Goal: Task Accomplishment & Management: Manage account settings

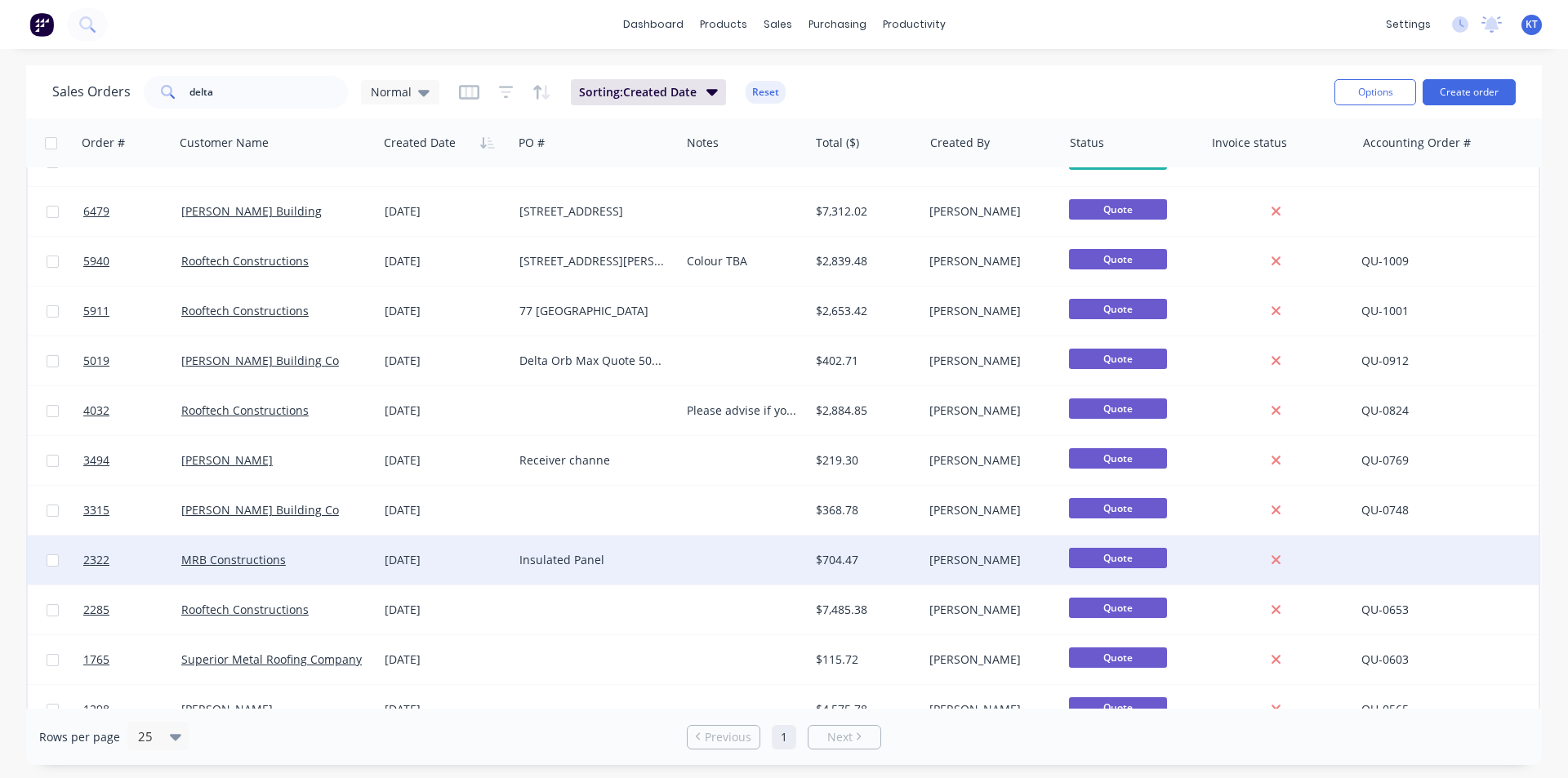
scroll to position [165, 0]
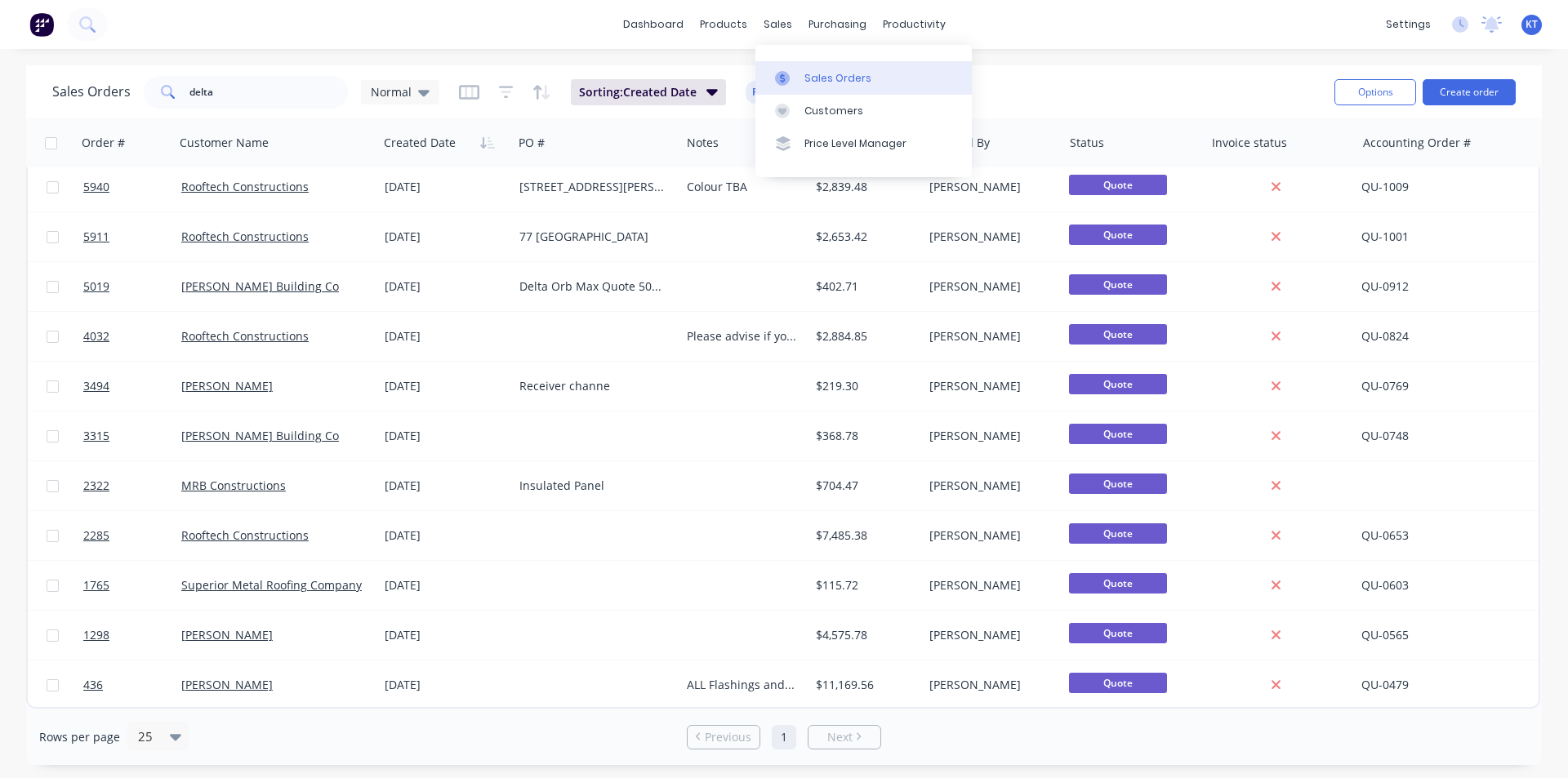
click at [790, 86] on link "Sales Orders" at bounding box center [863, 77] width 216 height 33
click at [251, 100] on input "delta" at bounding box center [269, 92] width 159 height 33
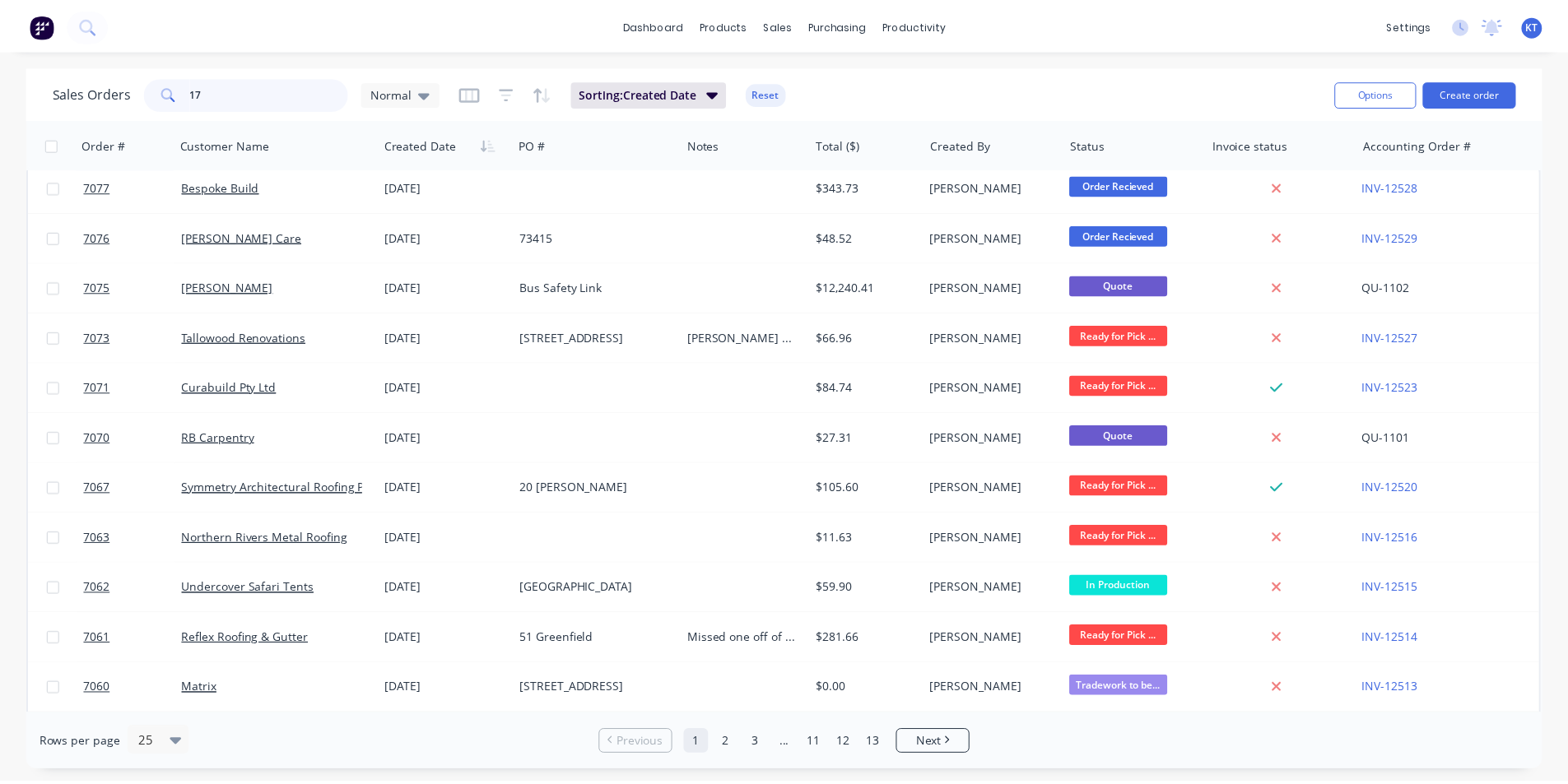
scroll to position [0, 0]
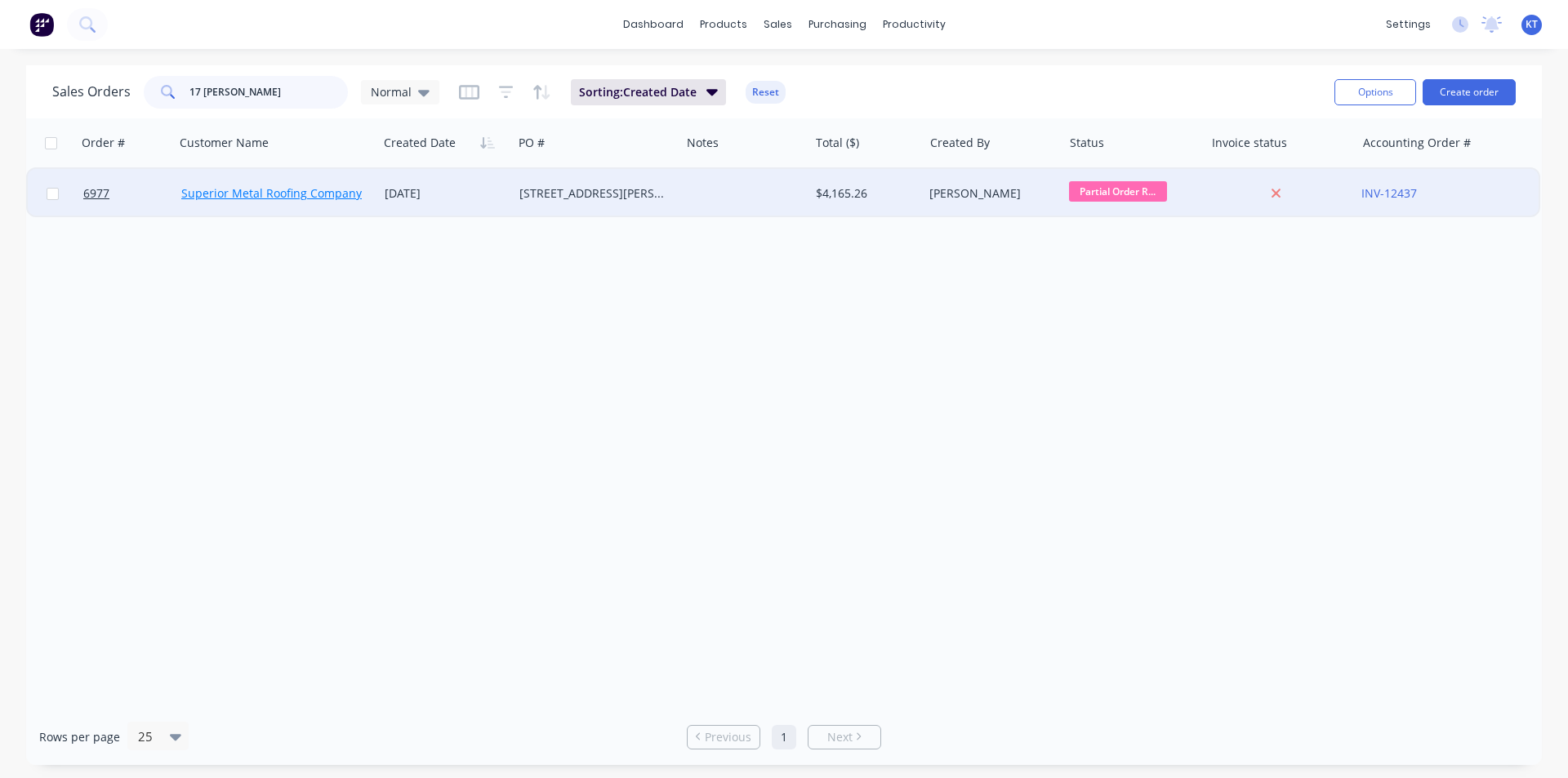
type input "17 [PERSON_NAME]"
click at [338, 189] on link "Superior Metal Roofing Company Pty Ltd" at bounding box center [292, 193] width 221 height 16
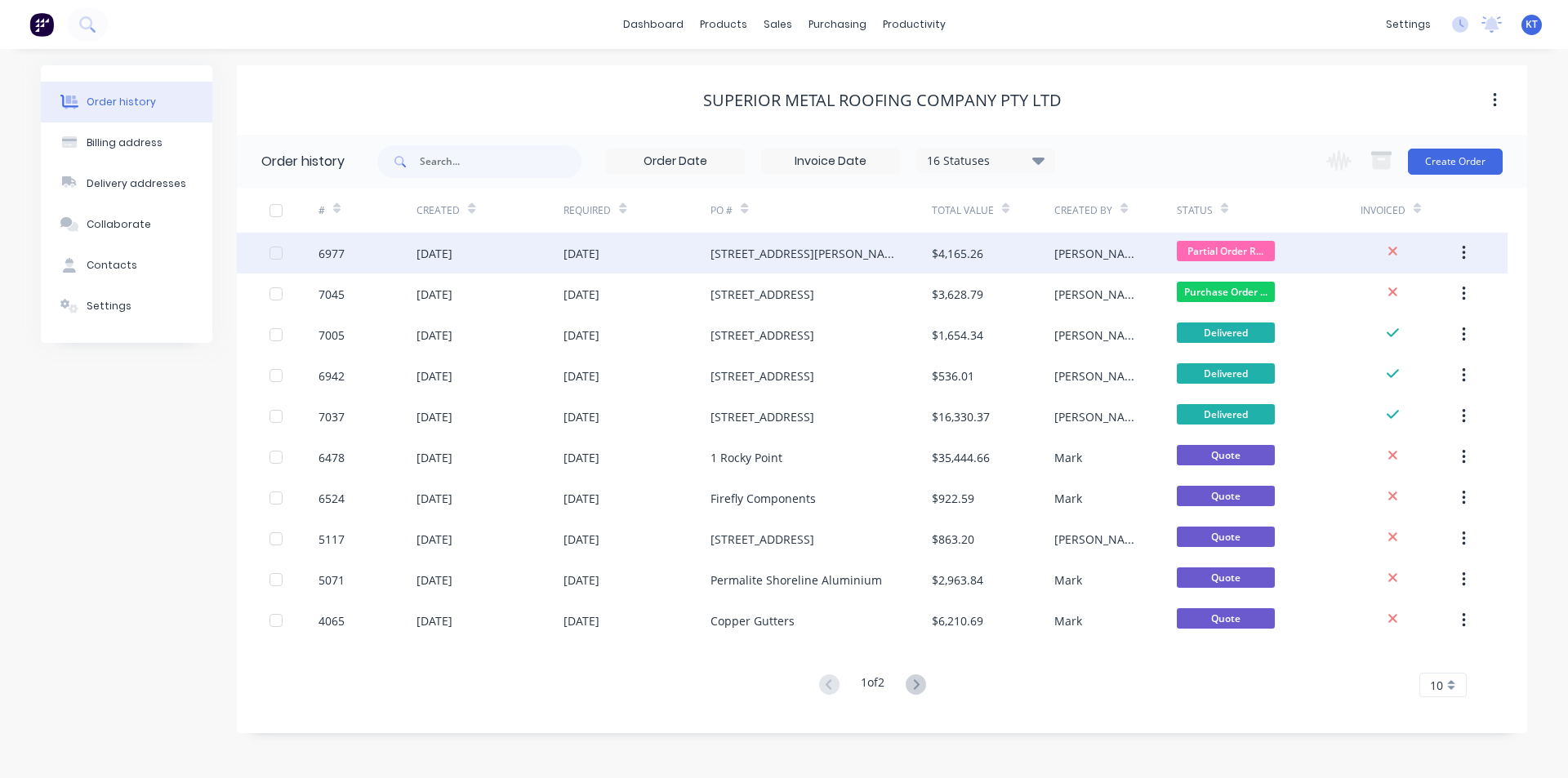
click at [935, 259] on div "$4,165.26" at bounding box center [957, 253] width 51 height 17
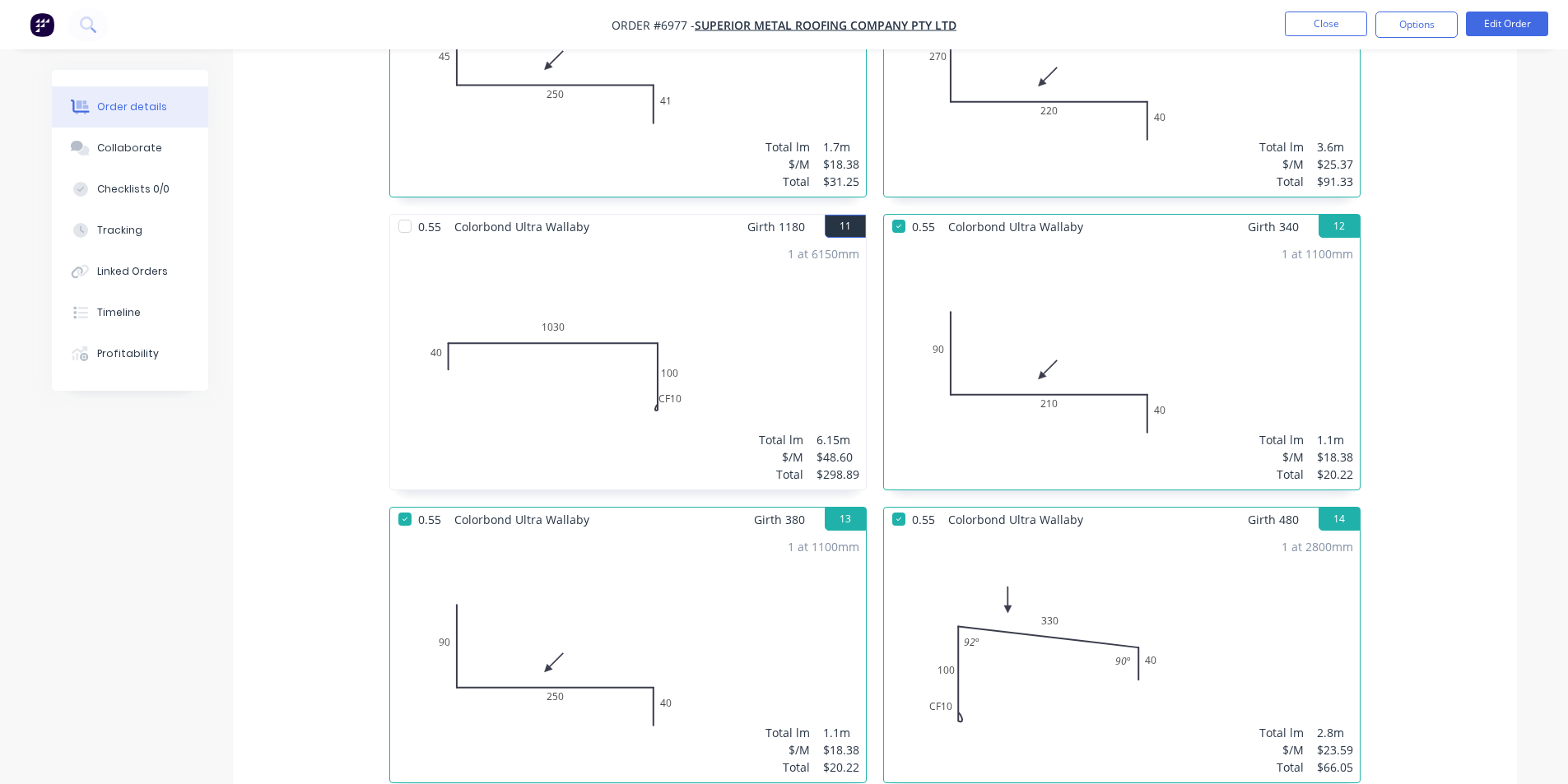
scroll to position [1633, 0]
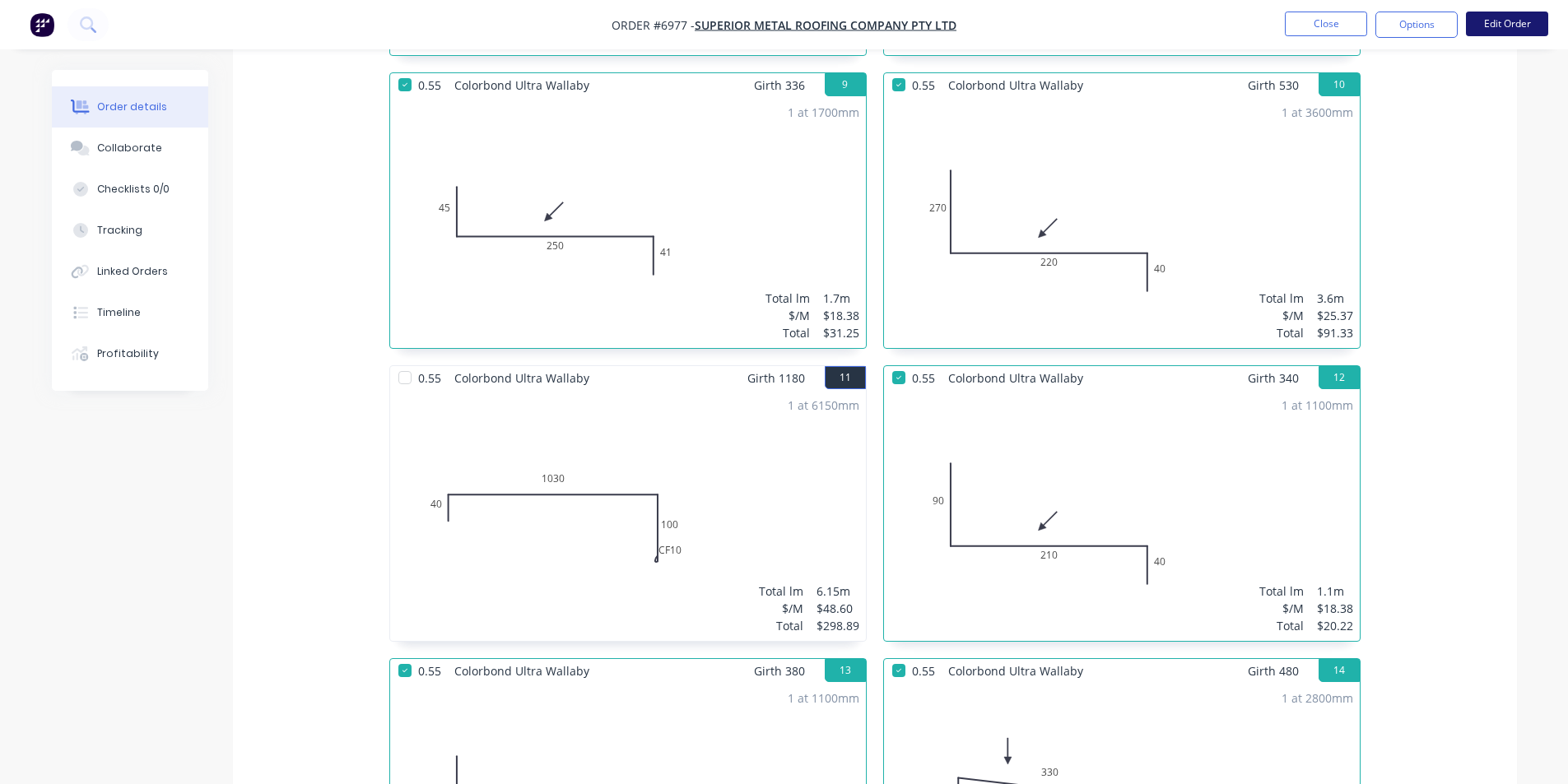
click at [1491, 23] on button "Edit Order" at bounding box center [1506, 24] width 82 height 24
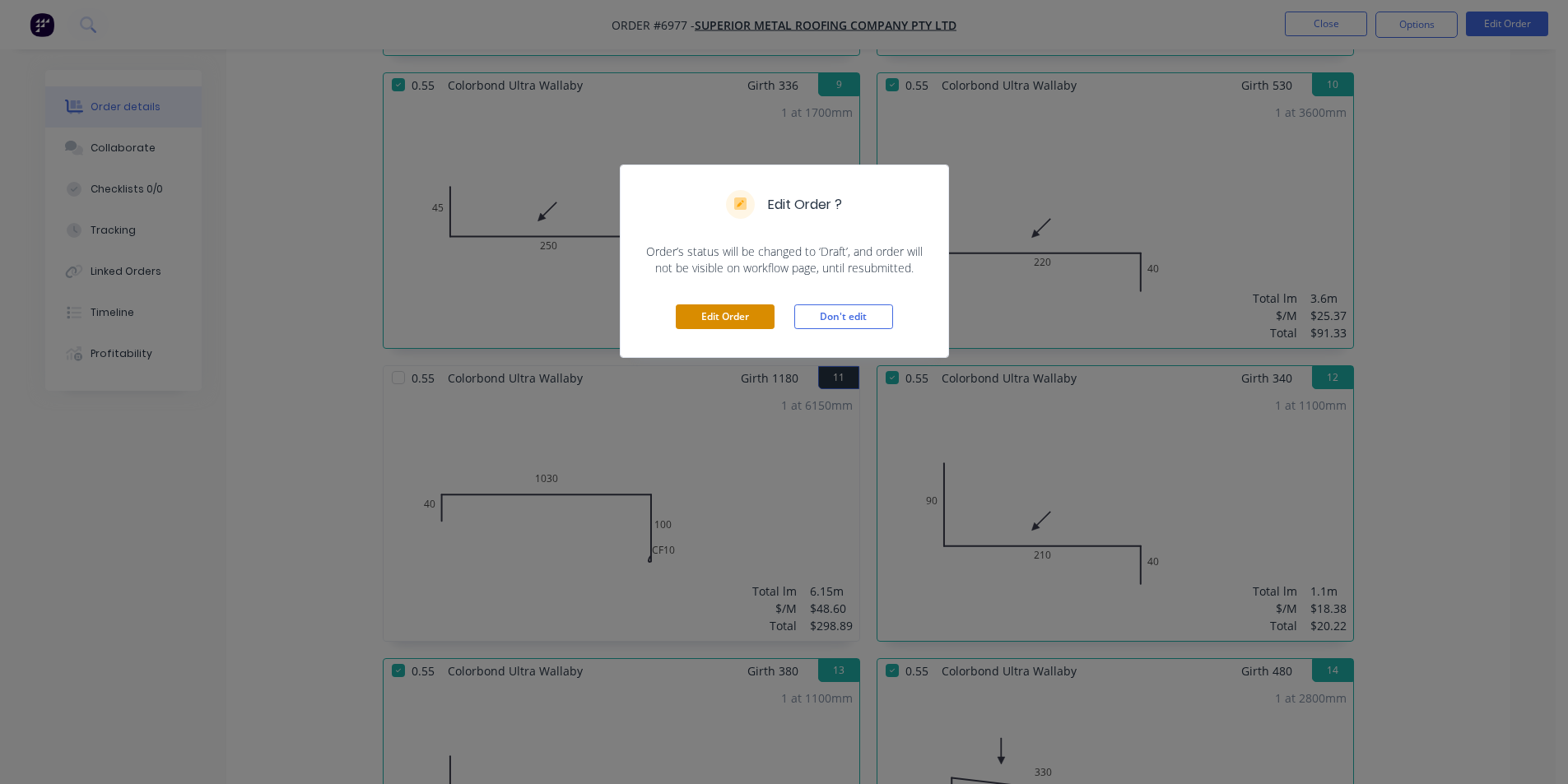
click at [693, 325] on button "Edit Order" at bounding box center [725, 317] width 99 height 24
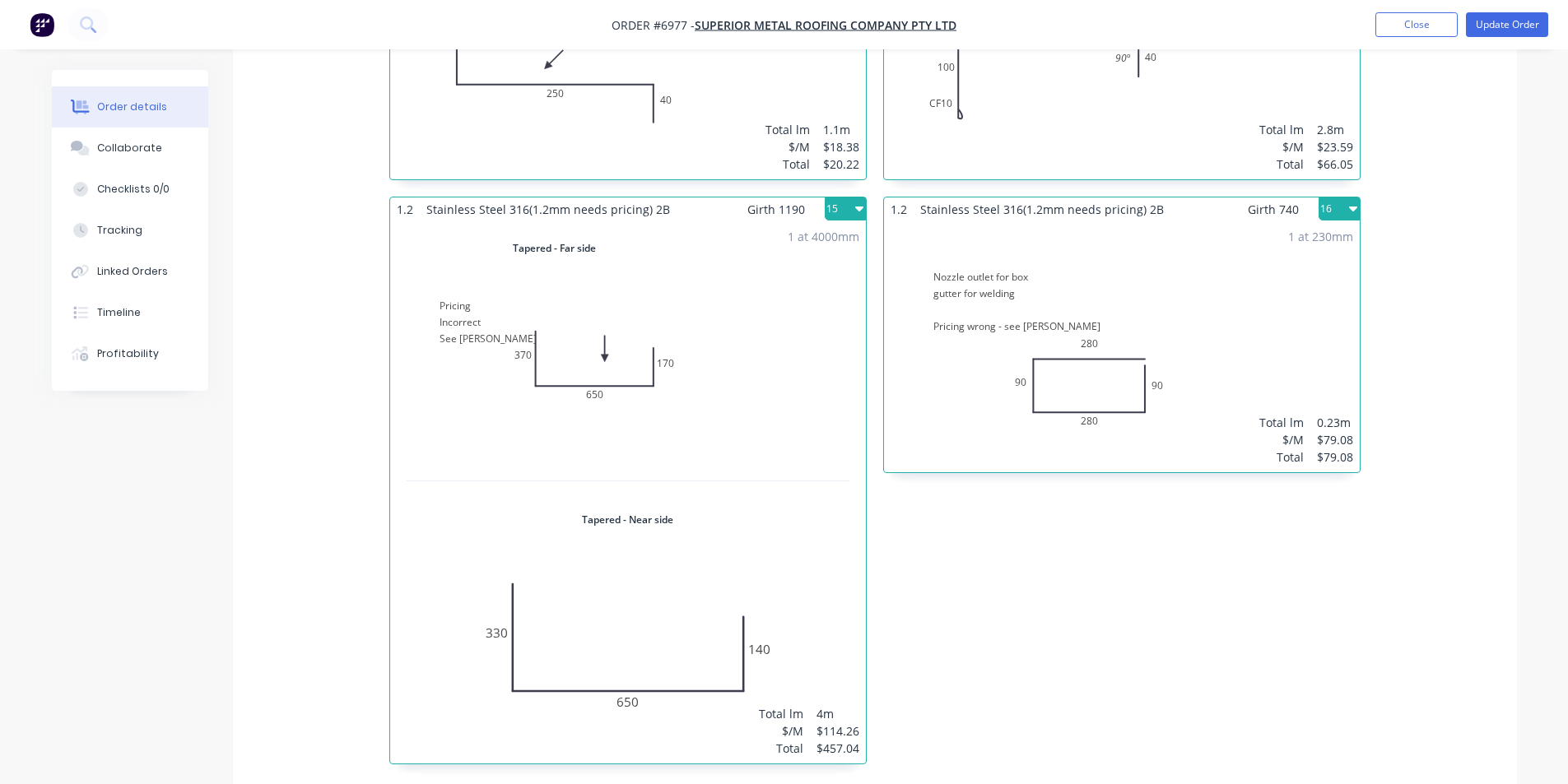
scroll to position [2551, 0]
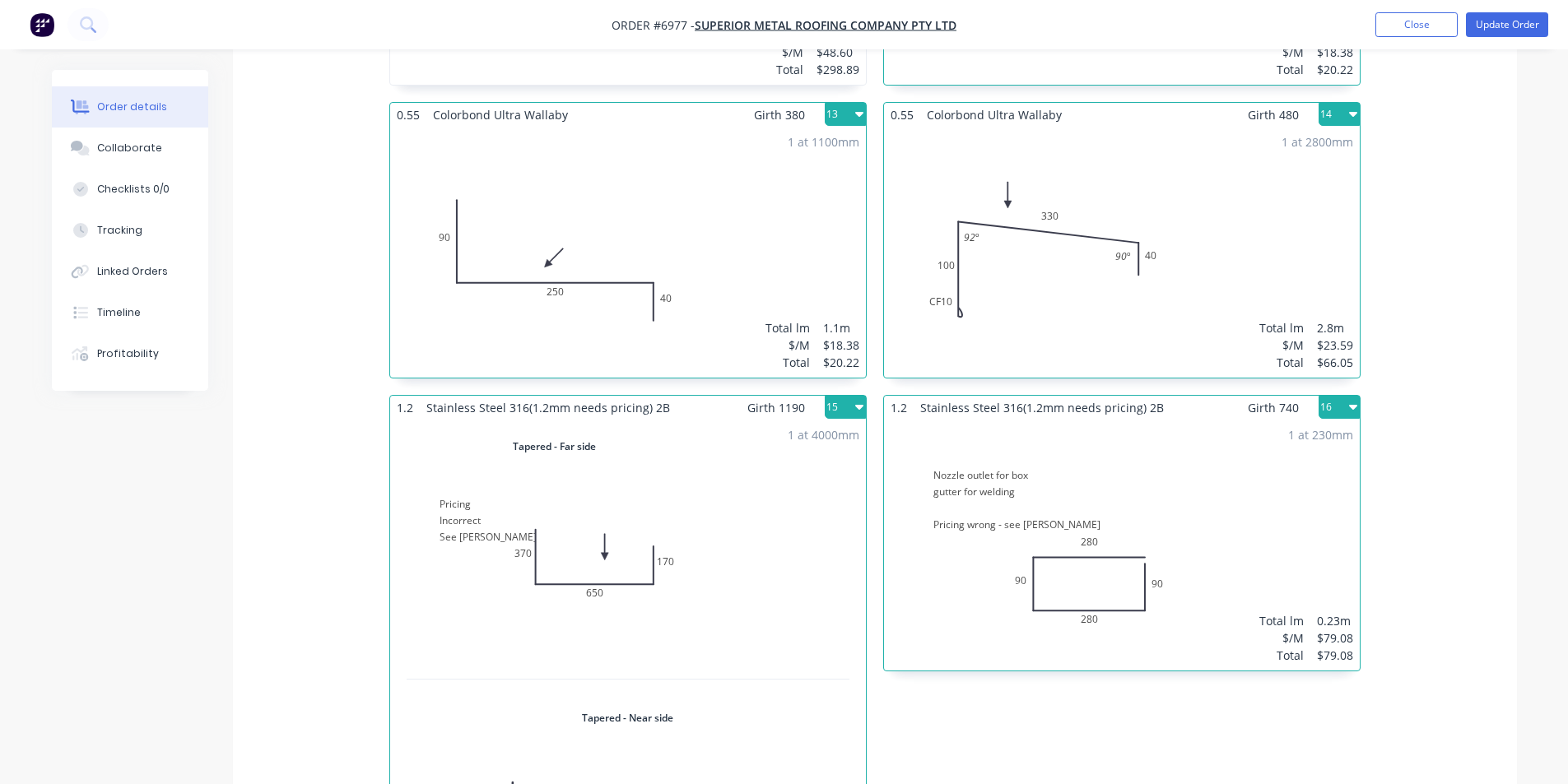
click at [1196, 210] on div "1 at 2800mm Total lm $/M Total 2.8m $23.59 $66.05" at bounding box center [1121, 252] width 476 height 251
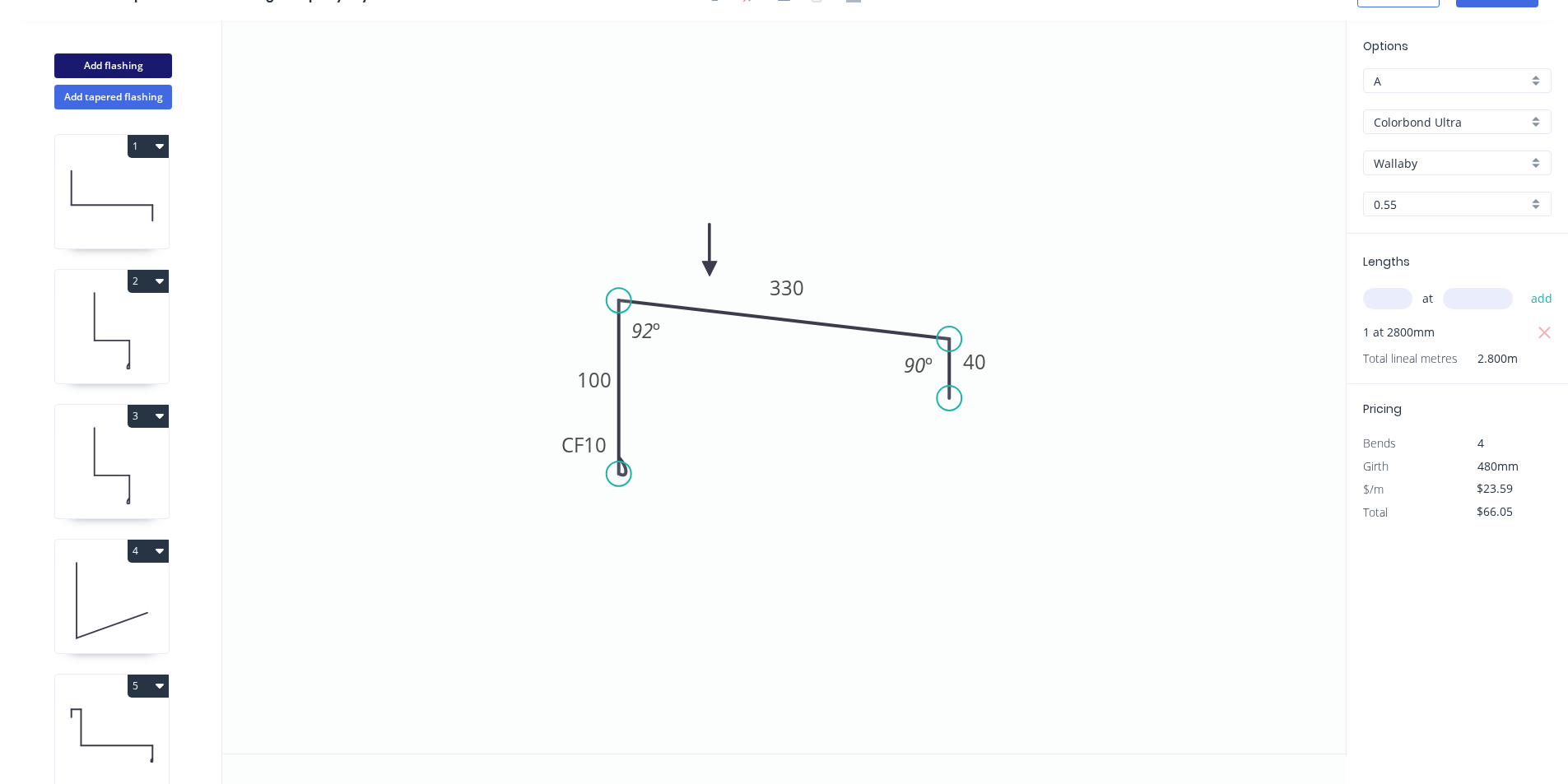
click at [137, 63] on button "Add flashing" at bounding box center [113, 66] width 118 height 24
type input "$0.00"
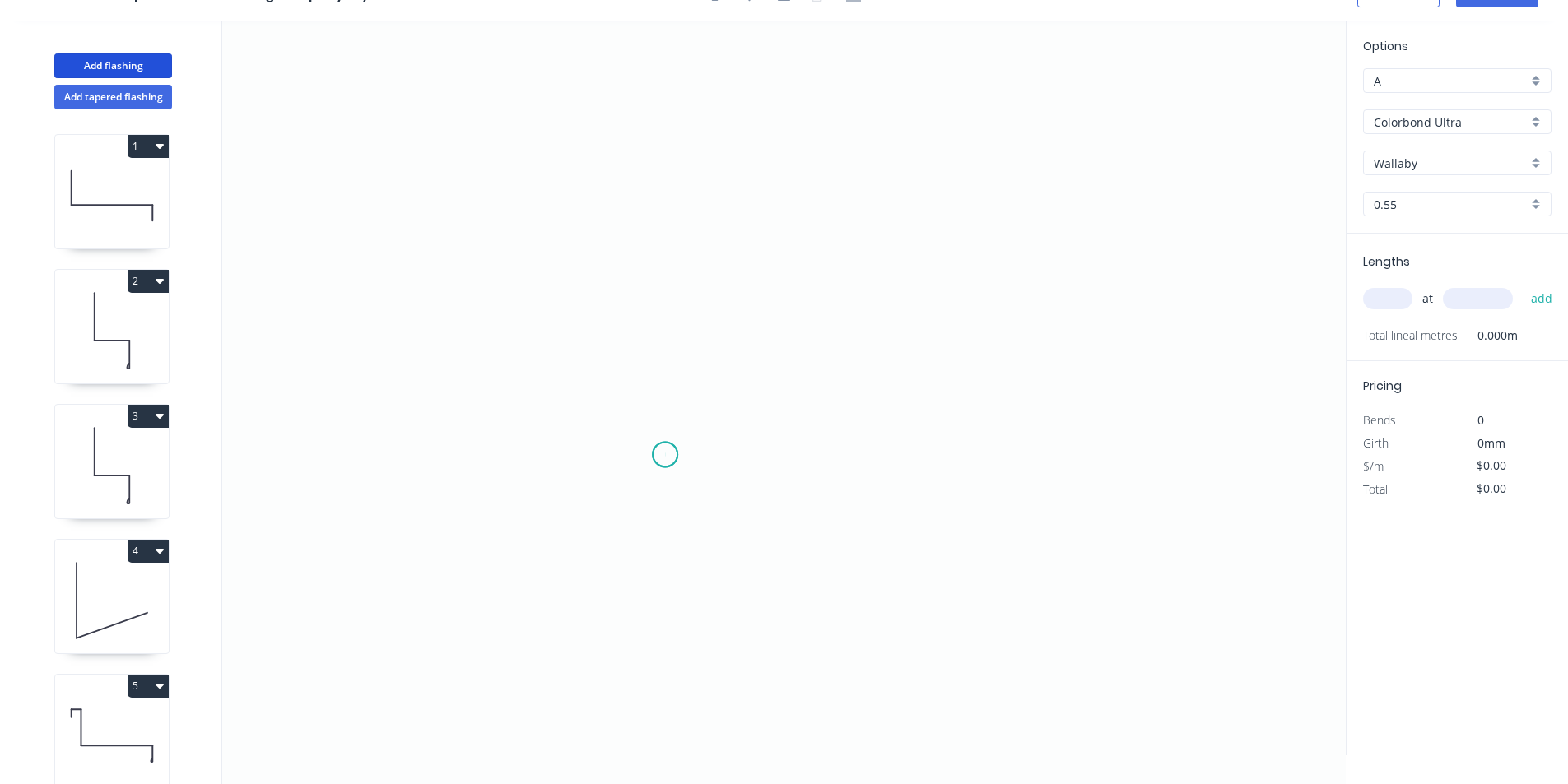
click at [665, 455] on icon "0" at bounding box center [784, 387] width 1123 height 733
click at [622, 492] on icon "0" at bounding box center [784, 387] width 1123 height 733
click at [631, 191] on icon "0 ?" at bounding box center [784, 387] width 1123 height 733
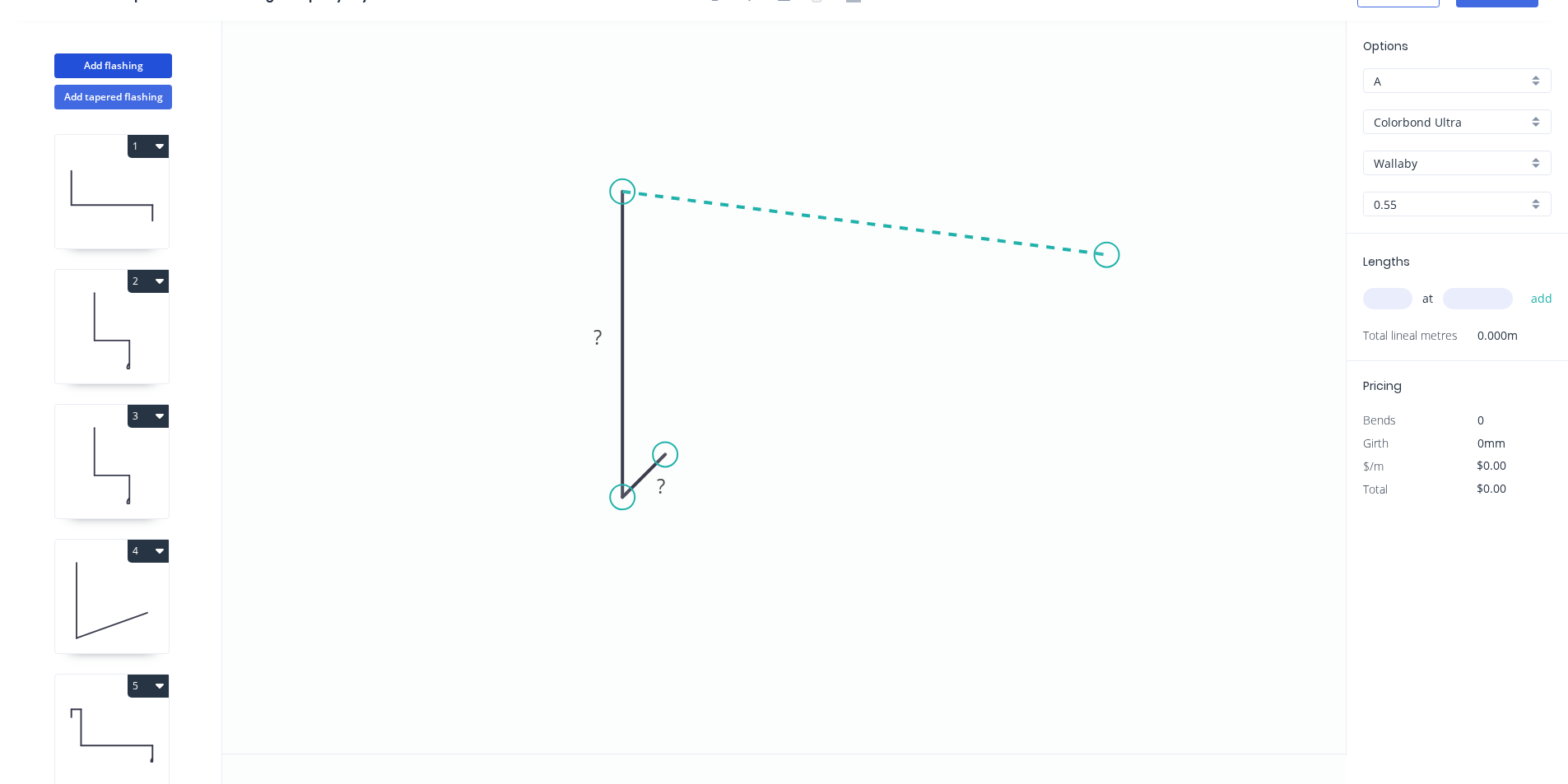
click at [1107, 255] on icon "0 ? ?" at bounding box center [784, 387] width 1123 height 733
click at [1145, 319] on icon "0 ? ? ? ? º" at bounding box center [784, 387] width 1123 height 733
drag, startPoint x: 1142, startPoint y: 322, endPoint x: 1086, endPoint y: 340, distance: 58.8
click at [1086, 340] on circle at bounding box center [1086, 340] width 24 height 24
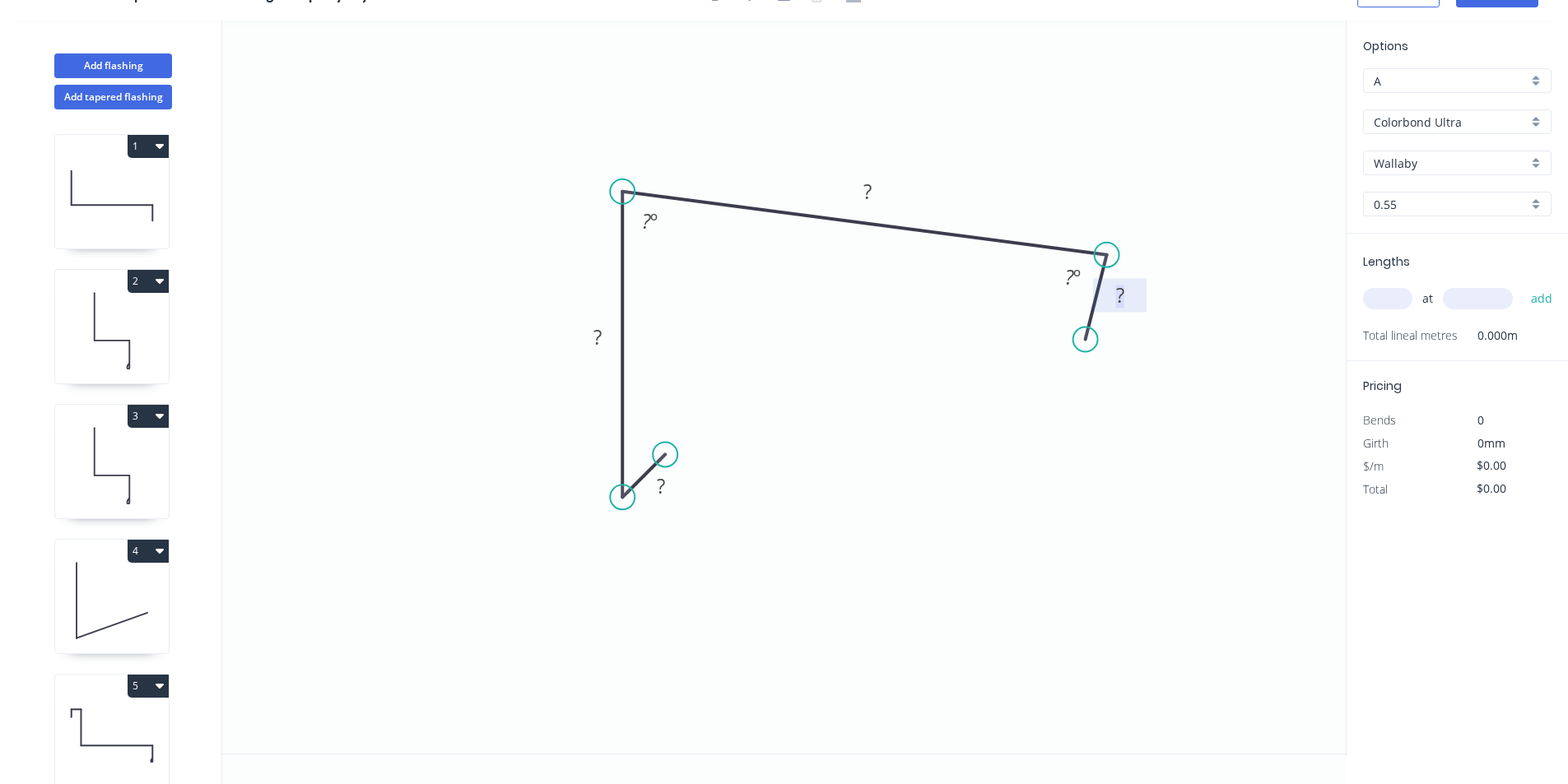
click at [1121, 303] on tspan "?" at bounding box center [1119, 295] width 8 height 27
type input "$19.24"
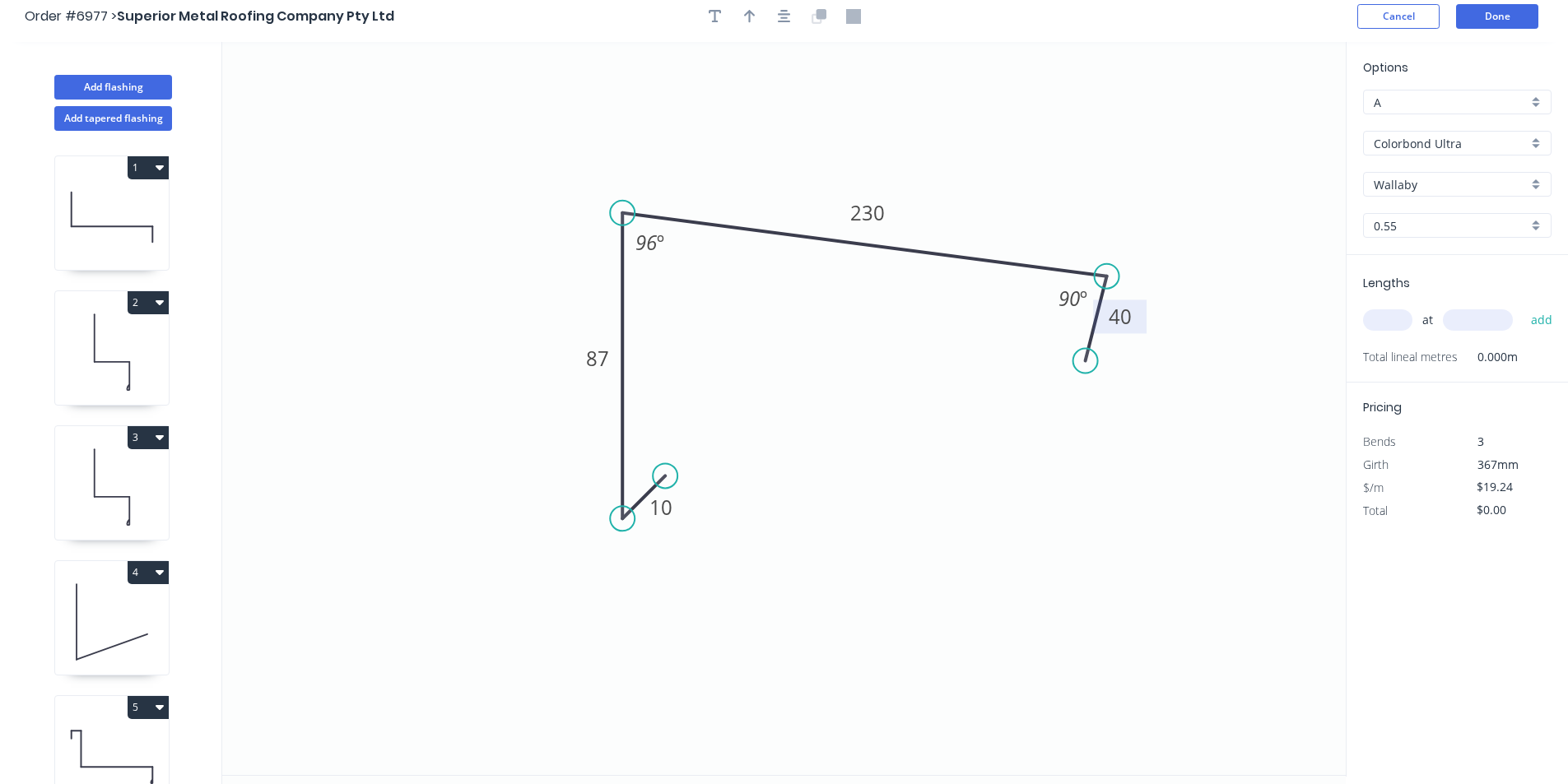
scroll to position [0, 0]
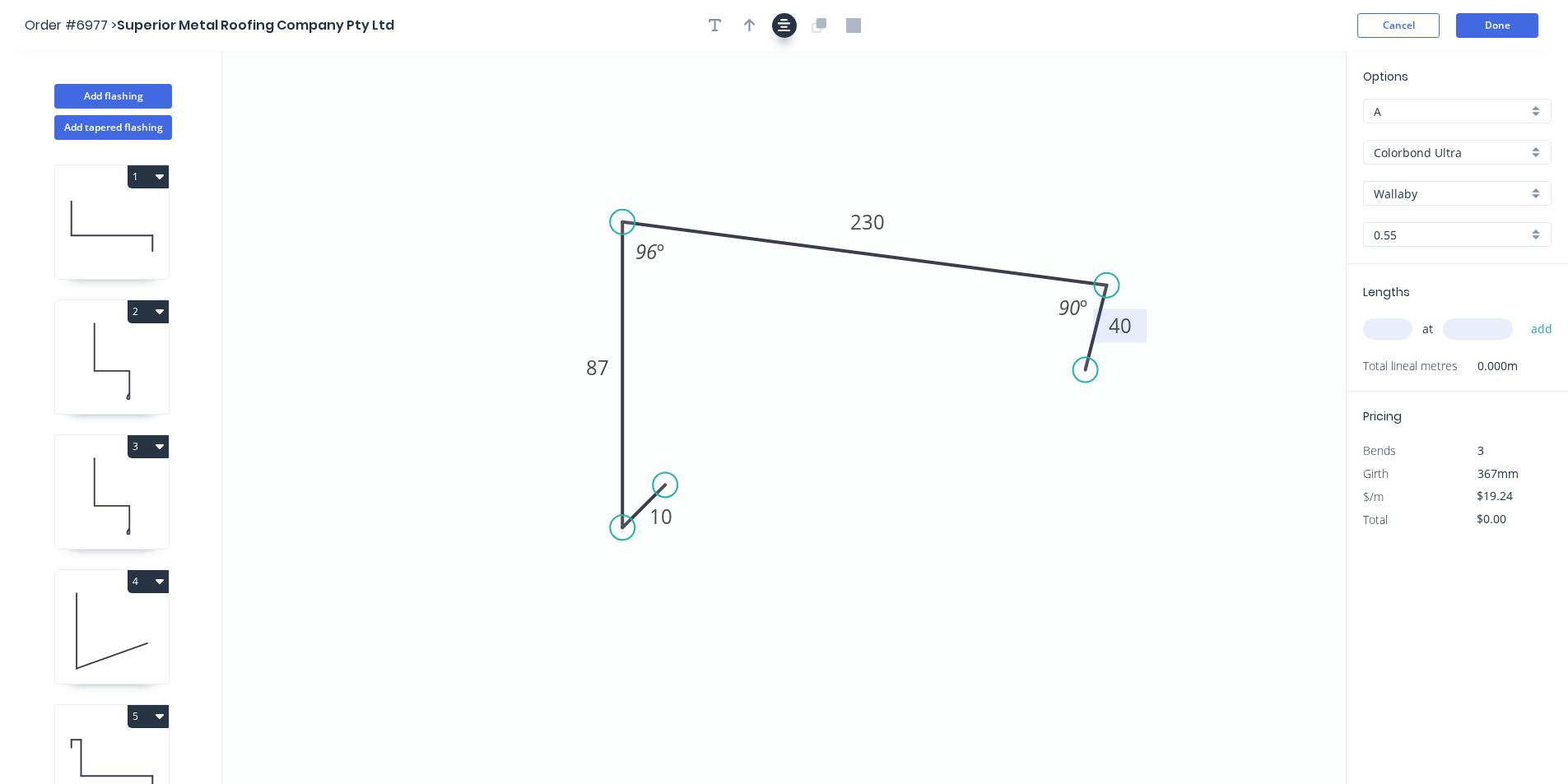
click at [784, 28] on icon "button" at bounding box center [784, 25] width 13 height 13
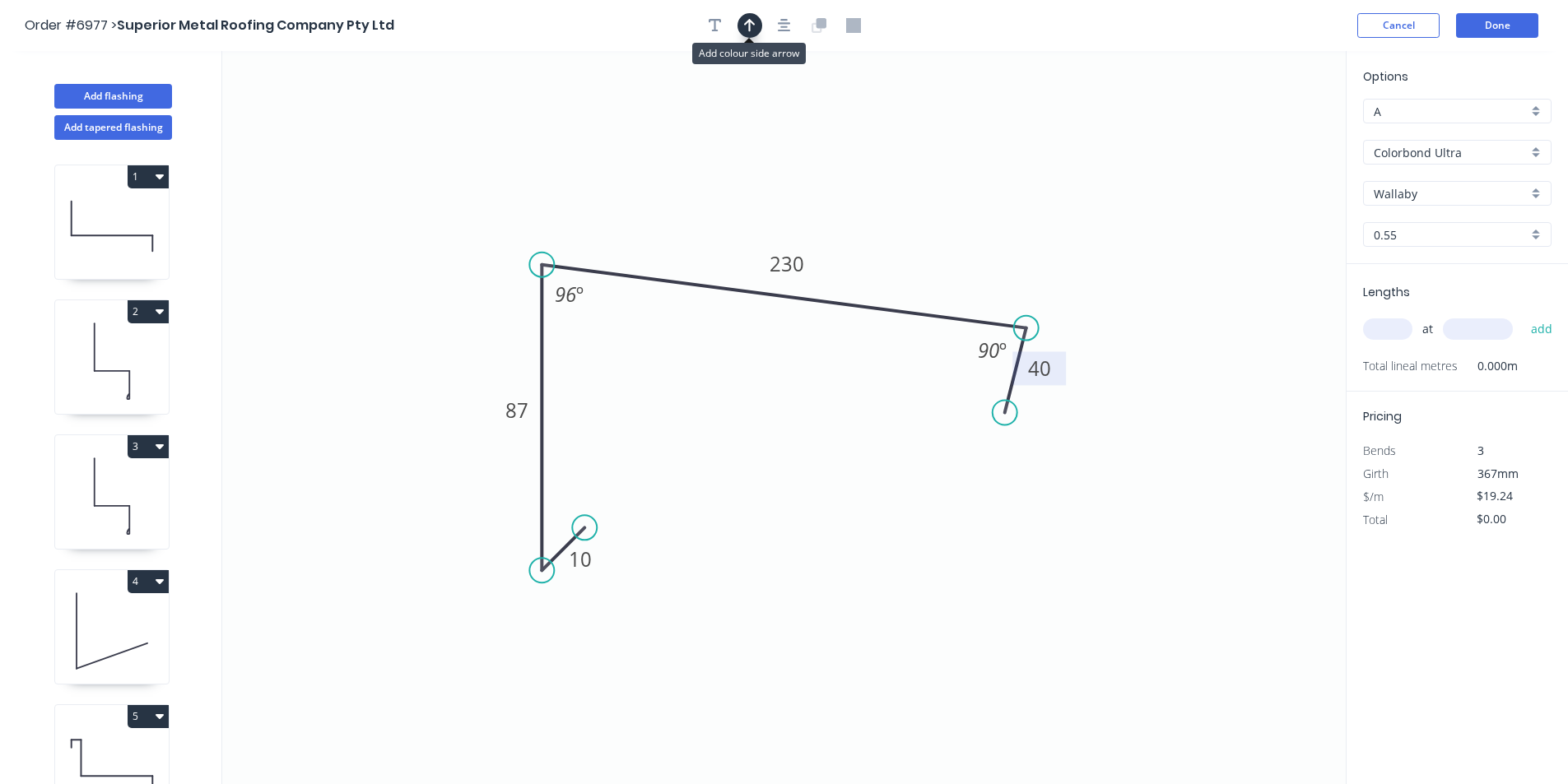
click at [747, 25] on icon "button" at bounding box center [749, 25] width 11 height 15
drag, startPoint x: 1199, startPoint y: 143, endPoint x: 893, endPoint y: 253, distance: 325.2
click at [893, 253] on icon at bounding box center [897, 231] width 15 height 53
click at [1408, 326] on input "text" at bounding box center [1387, 329] width 49 height 22
type input "1"
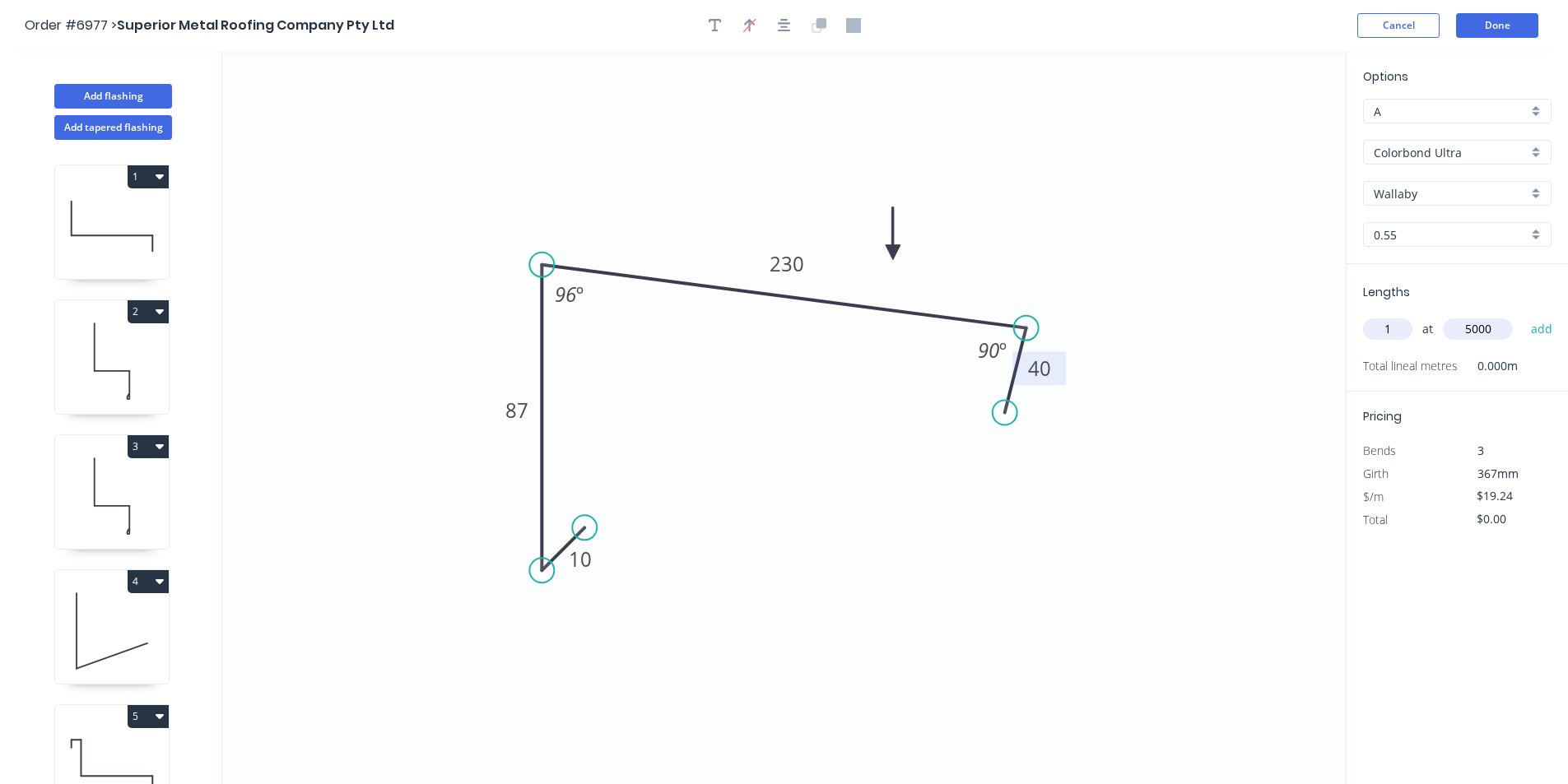
type input "5000"
click at [1523, 315] on button "add" at bounding box center [1542, 329] width 39 height 28
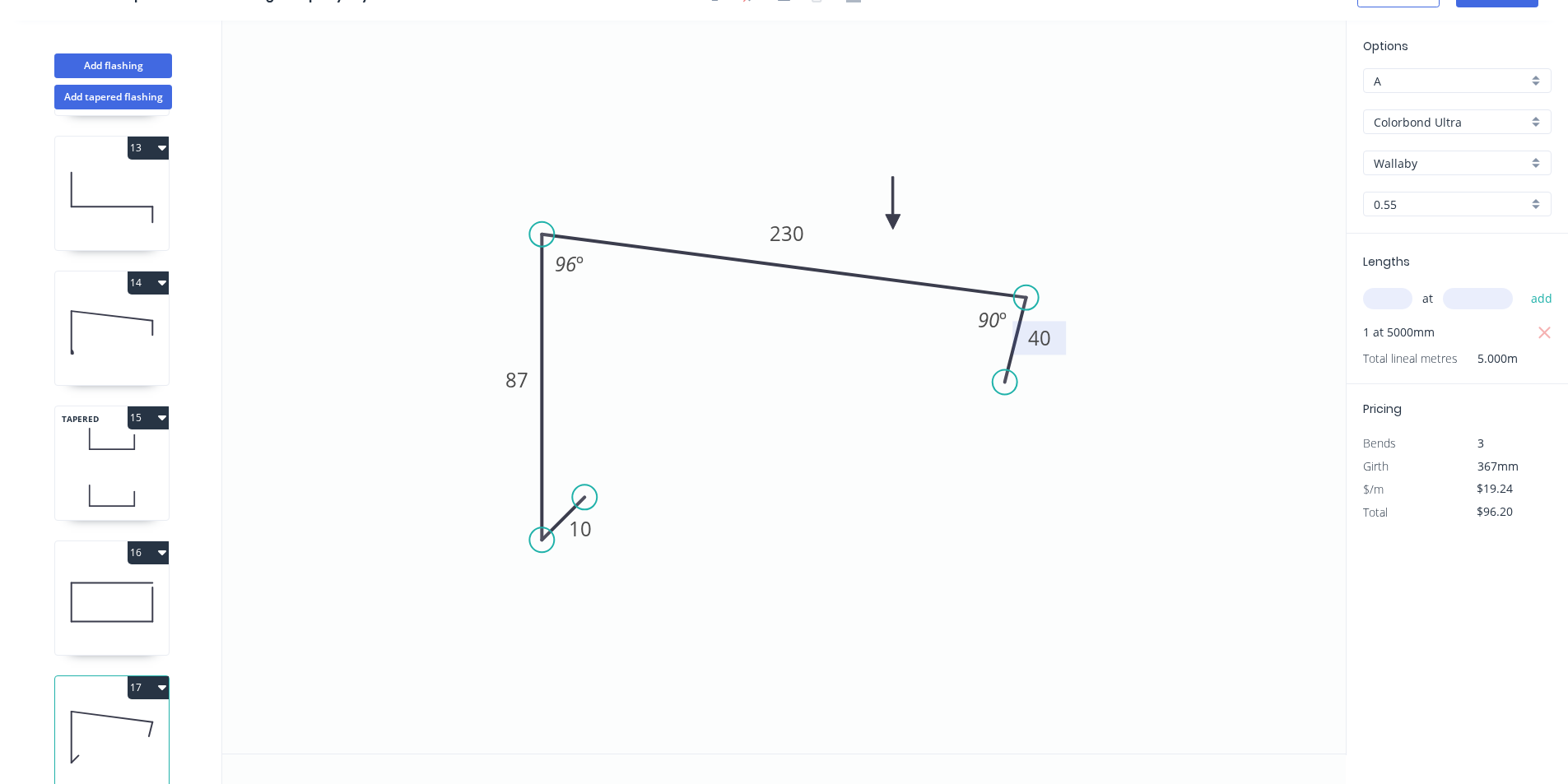
scroll to position [1657, 0]
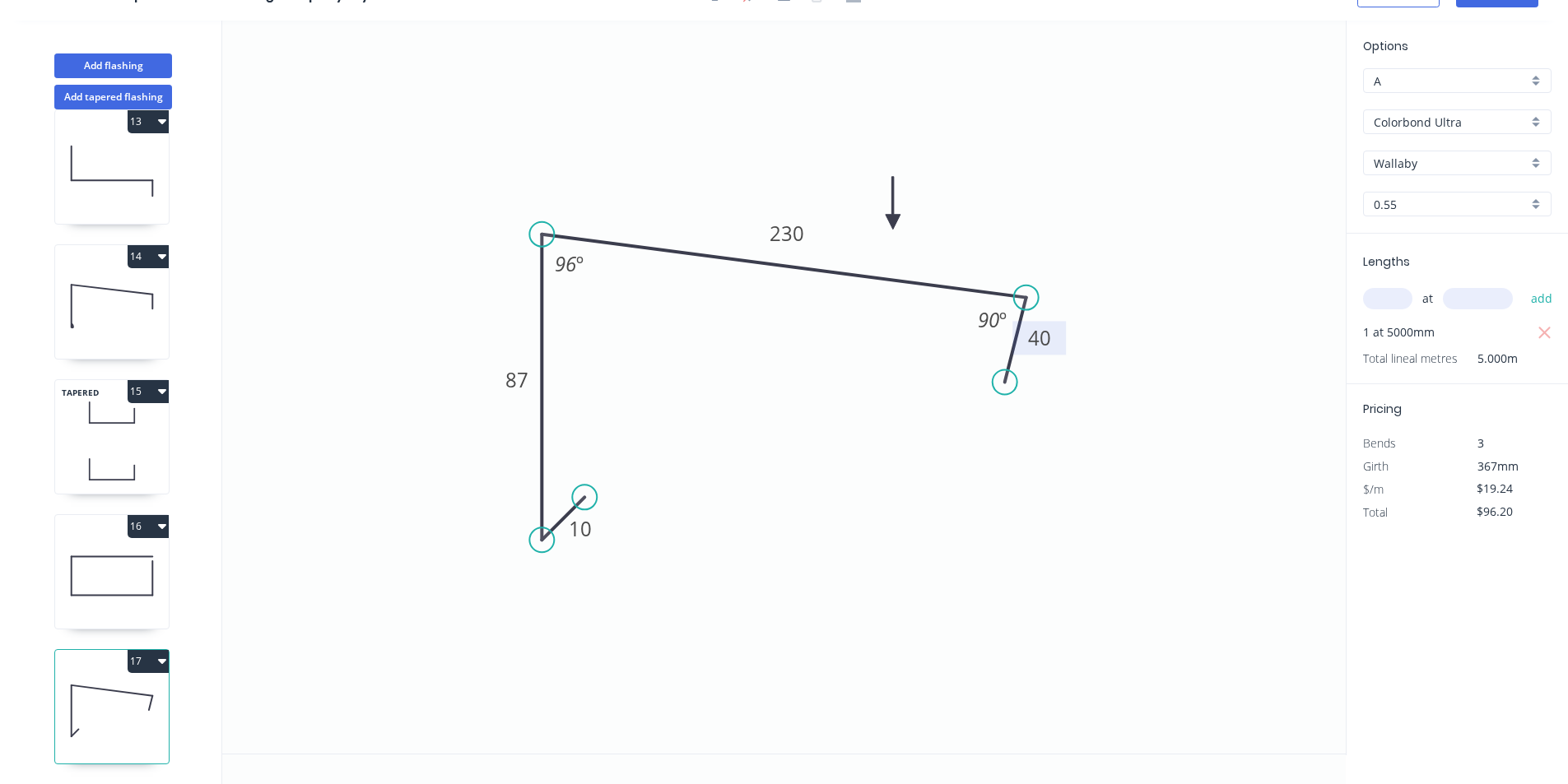
click at [139, 653] on button "17" at bounding box center [148, 662] width 41 height 23
click at [126, 691] on div "Duplicate" at bounding box center [90, 702] width 126 height 24
type input "$0.00"
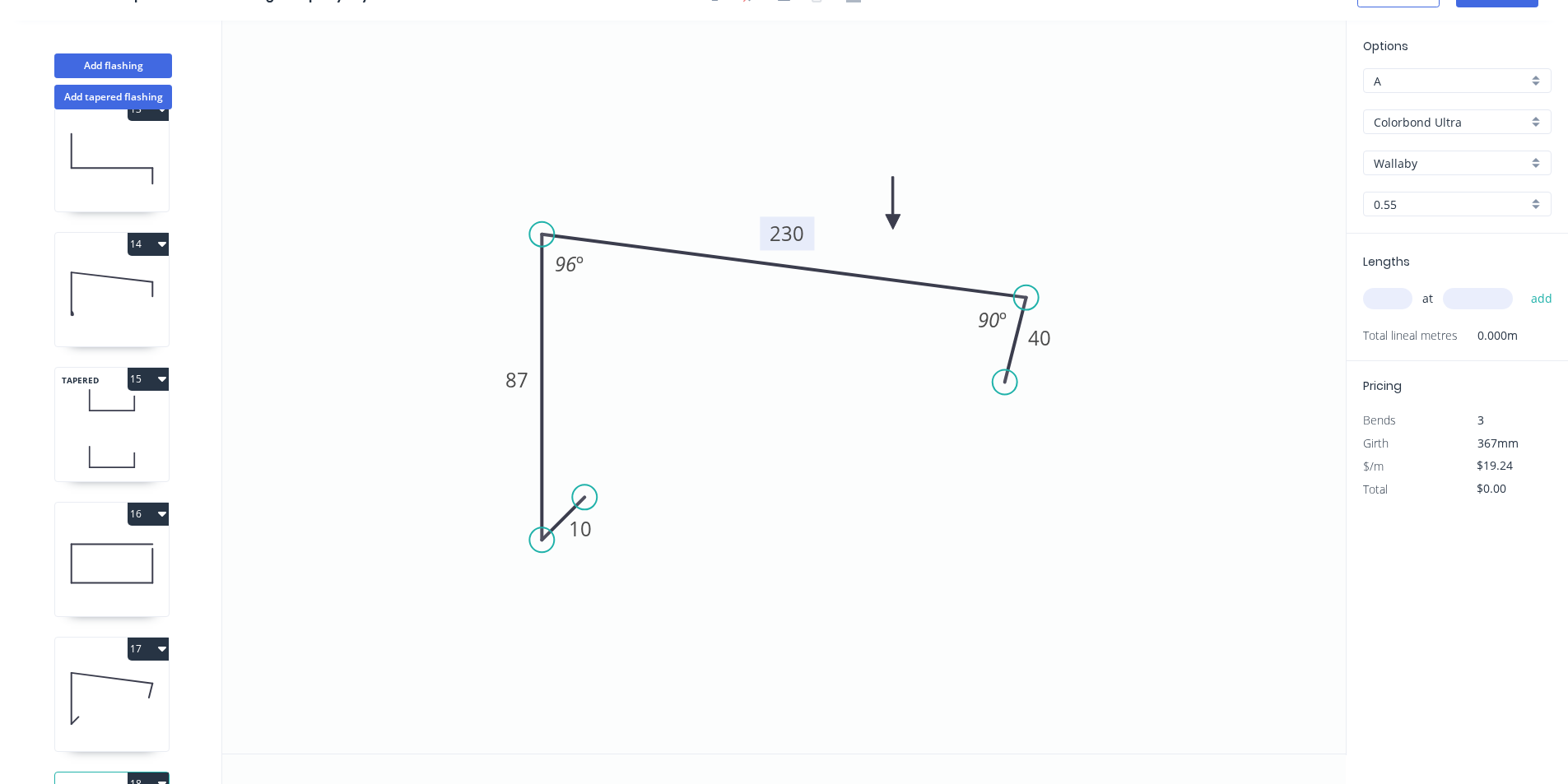
click at [795, 237] on tspan "230" at bounding box center [787, 233] width 35 height 27
click at [1407, 288] on div "at add" at bounding box center [1458, 299] width 191 height 28
click at [1399, 296] on input "text" at bounding box center [1387, 299] width 49 height 22
type input "1"
type input "5100"
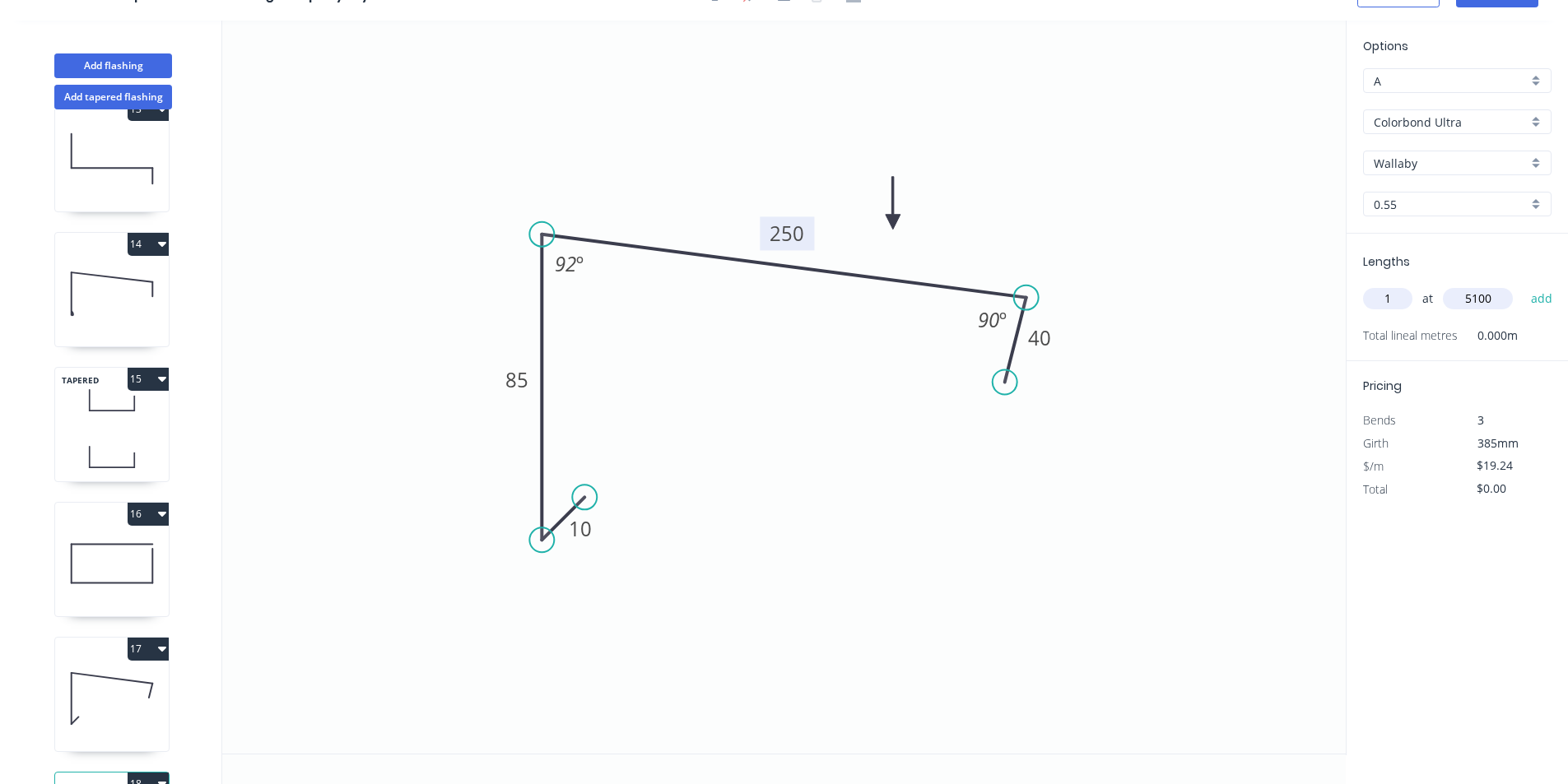
click at [1523, 285] on button "add" at bounding box center [1542, 299] width 39 height 28
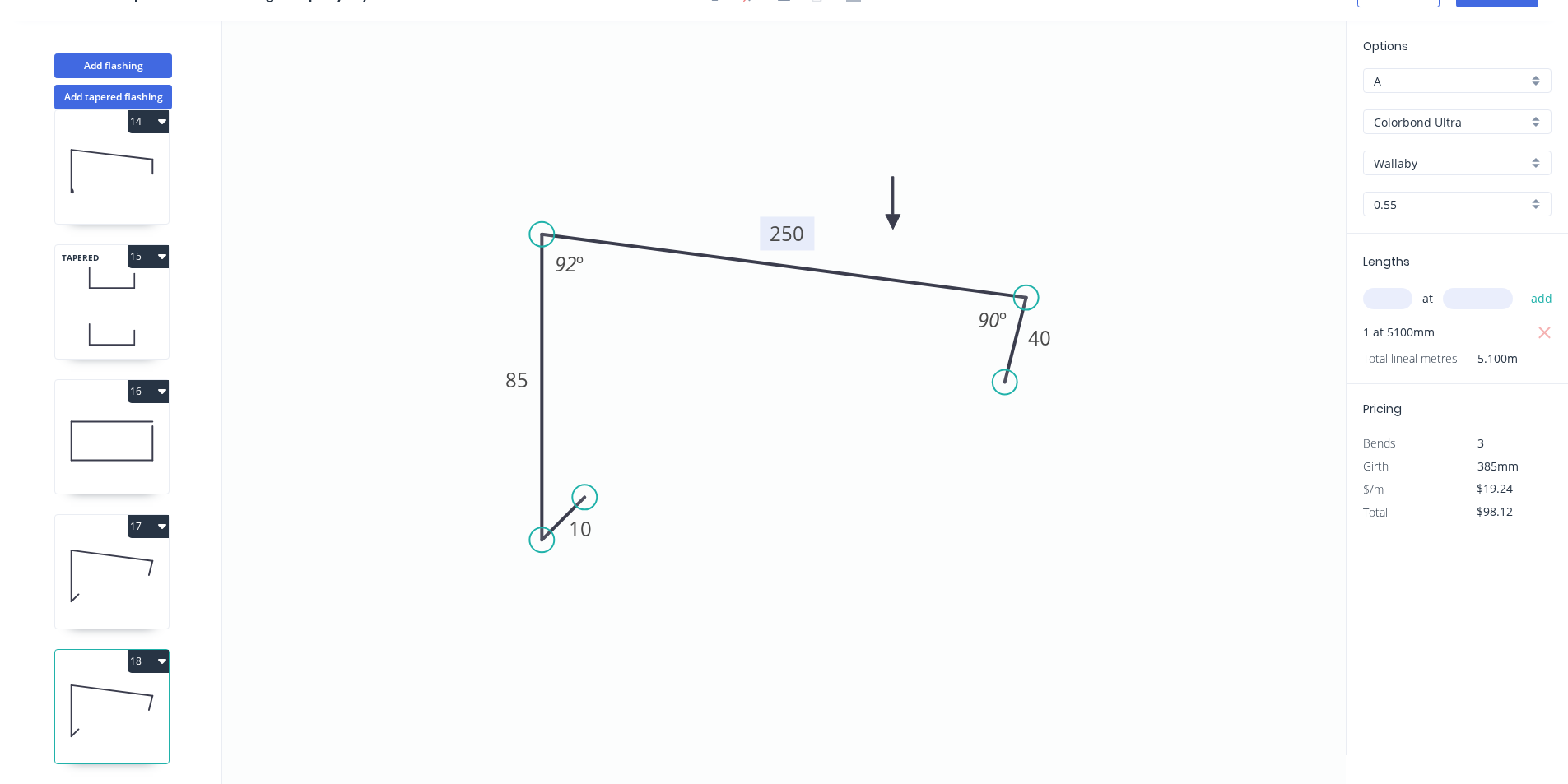
scroll to position [1791, 0]
click at [144, 650] on button "18" at bounding box center [148, 662] width 41 height 23
click at [128, 692] on div "Duplicate" at bounding box center [90, 702] width 126 height 24
type input "$0.00"
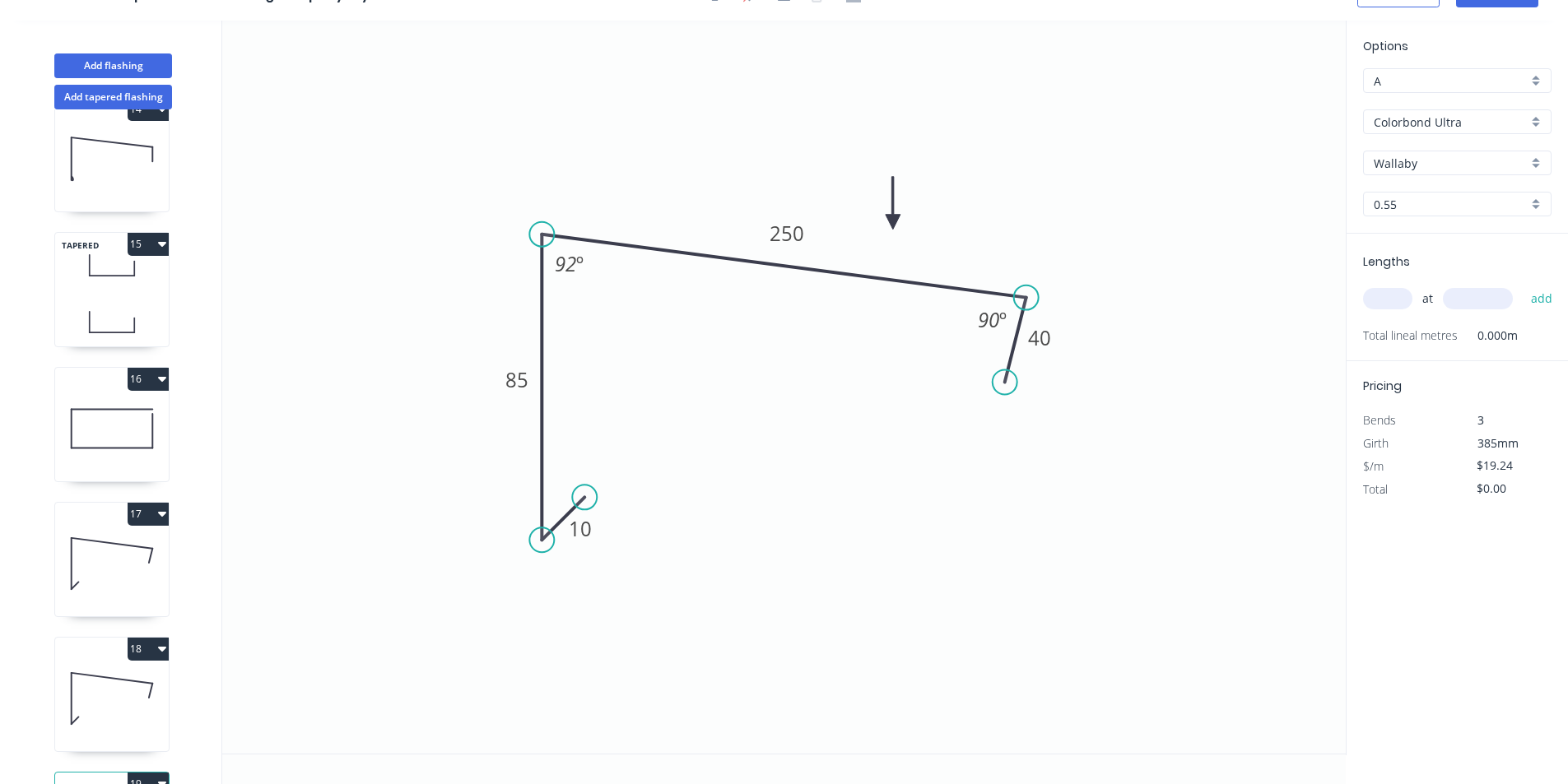
click at [569, 246] on icon "0 10 85 250 40 92 º 90 º" at bounding box center [784, 387] width 1123 height 733
click at [569, 275] on tspan "92" at bounding box center [565, 263] width 22 height 27
type input "$22.73"
click at [1399, 305] on input "text" at bounding box center [1387, 299] width 49 height 22
type input "1"
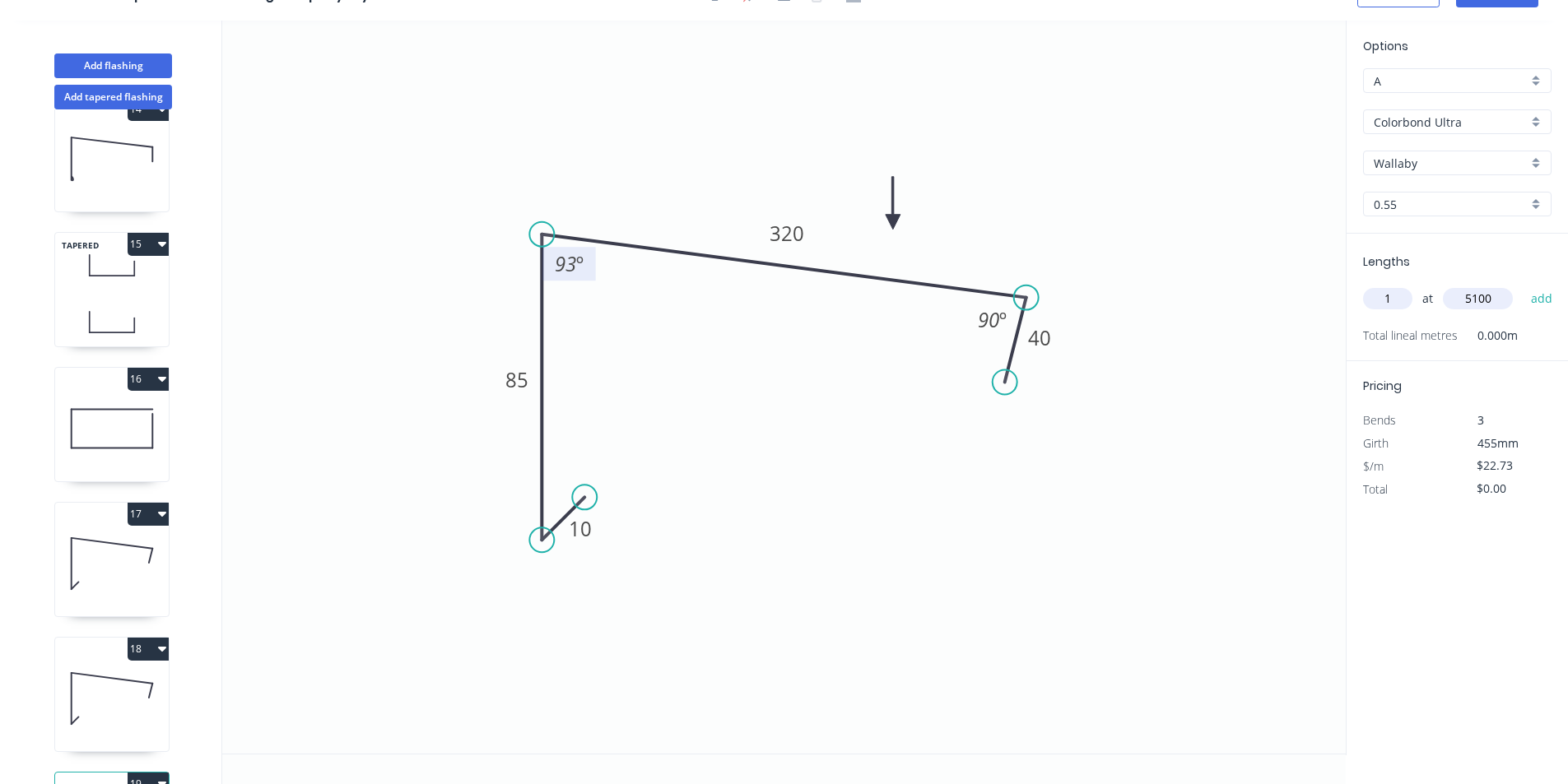
type input "5100"
click at [1523, 285] on button "add" at bounding box center [1542, 299] width 39 height 28
type input "$115.92"
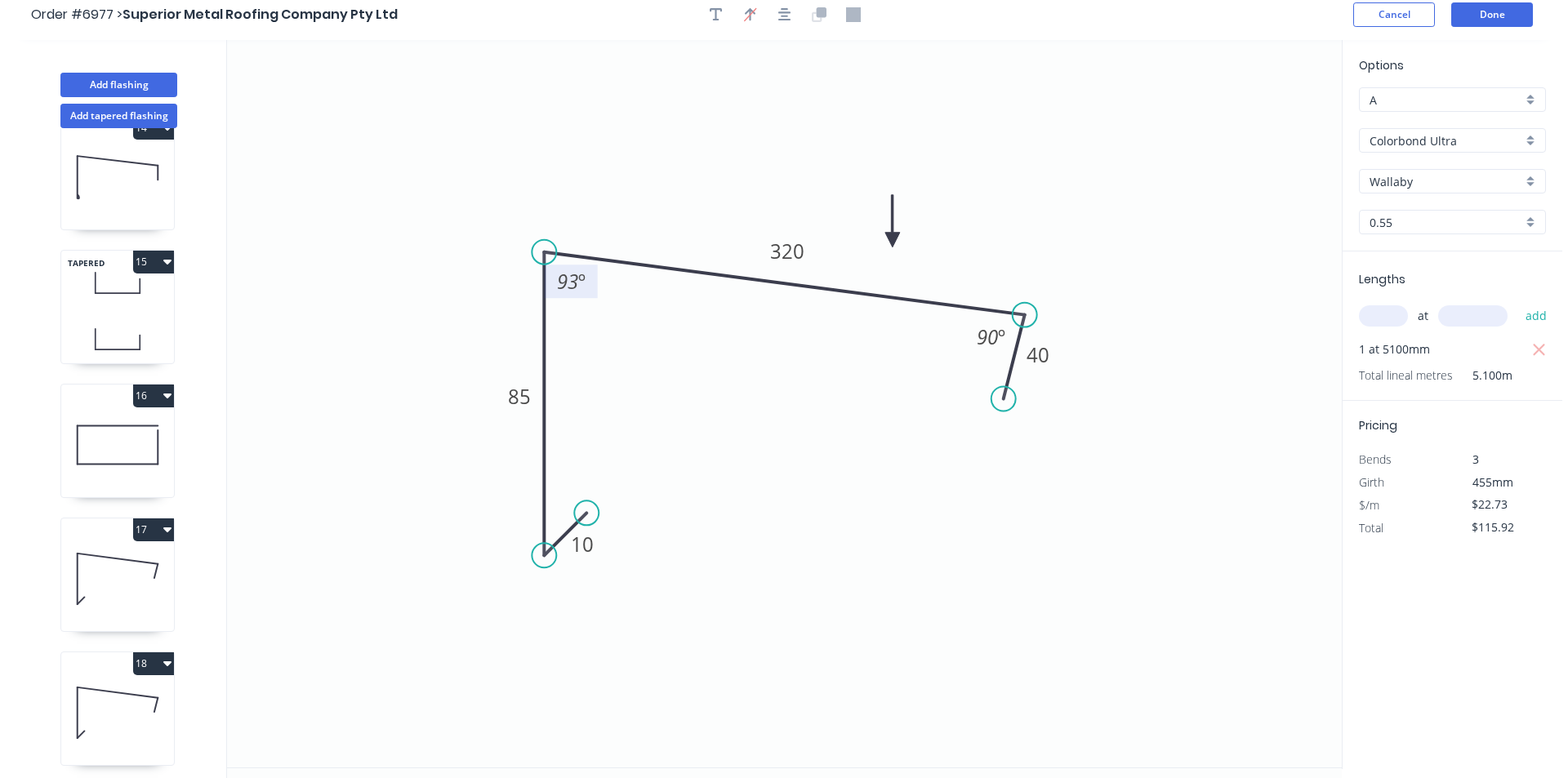
scroll to position [0, 0]
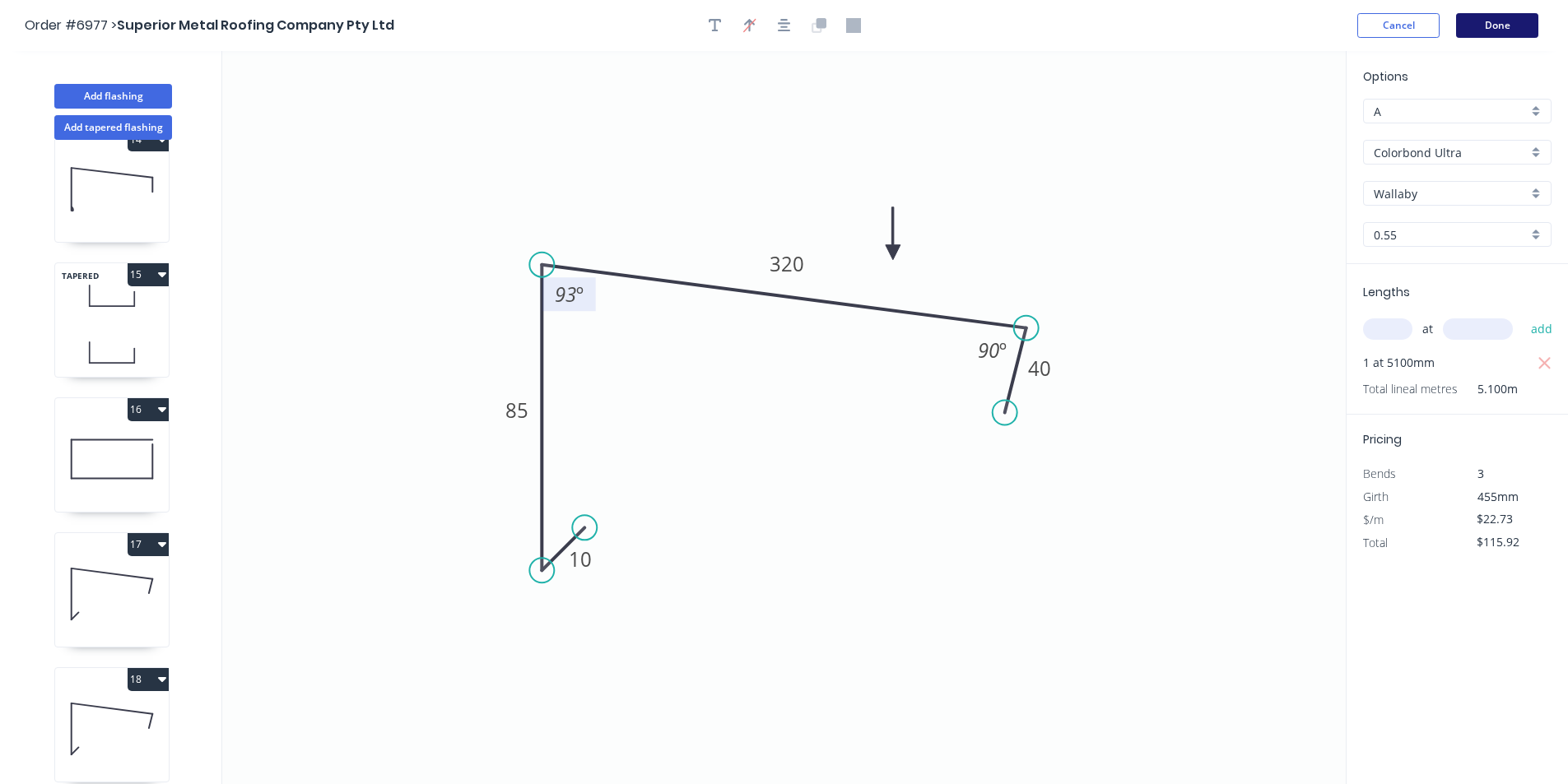
click at [1487, 32] on button "Done" at bounding box center [1496, 25] width 82 height 24
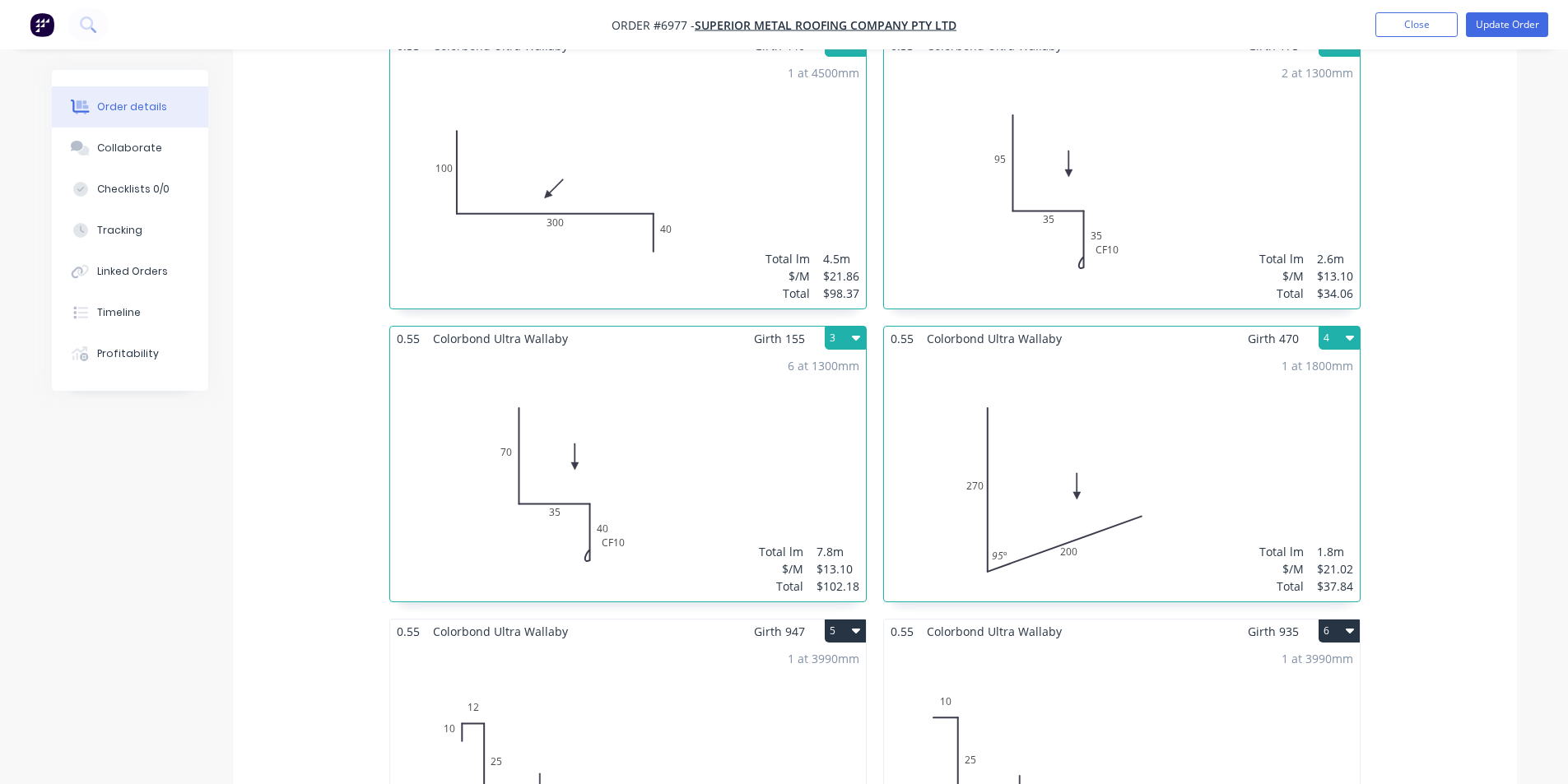
scroll to position [373, 0]
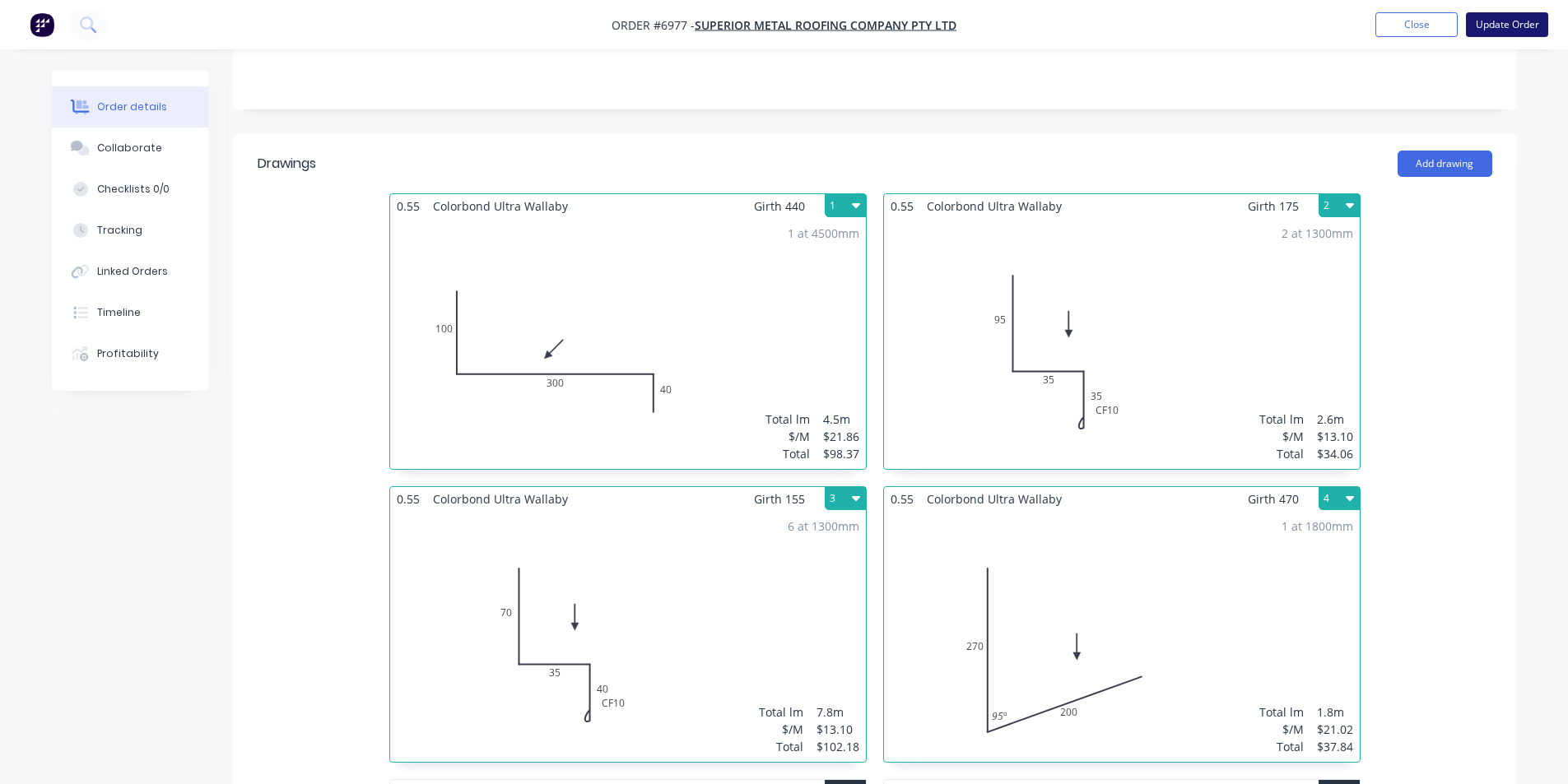
click at [1479, 20] on button "Update Order" at bounding box center [1506, 24] width 82 height 24
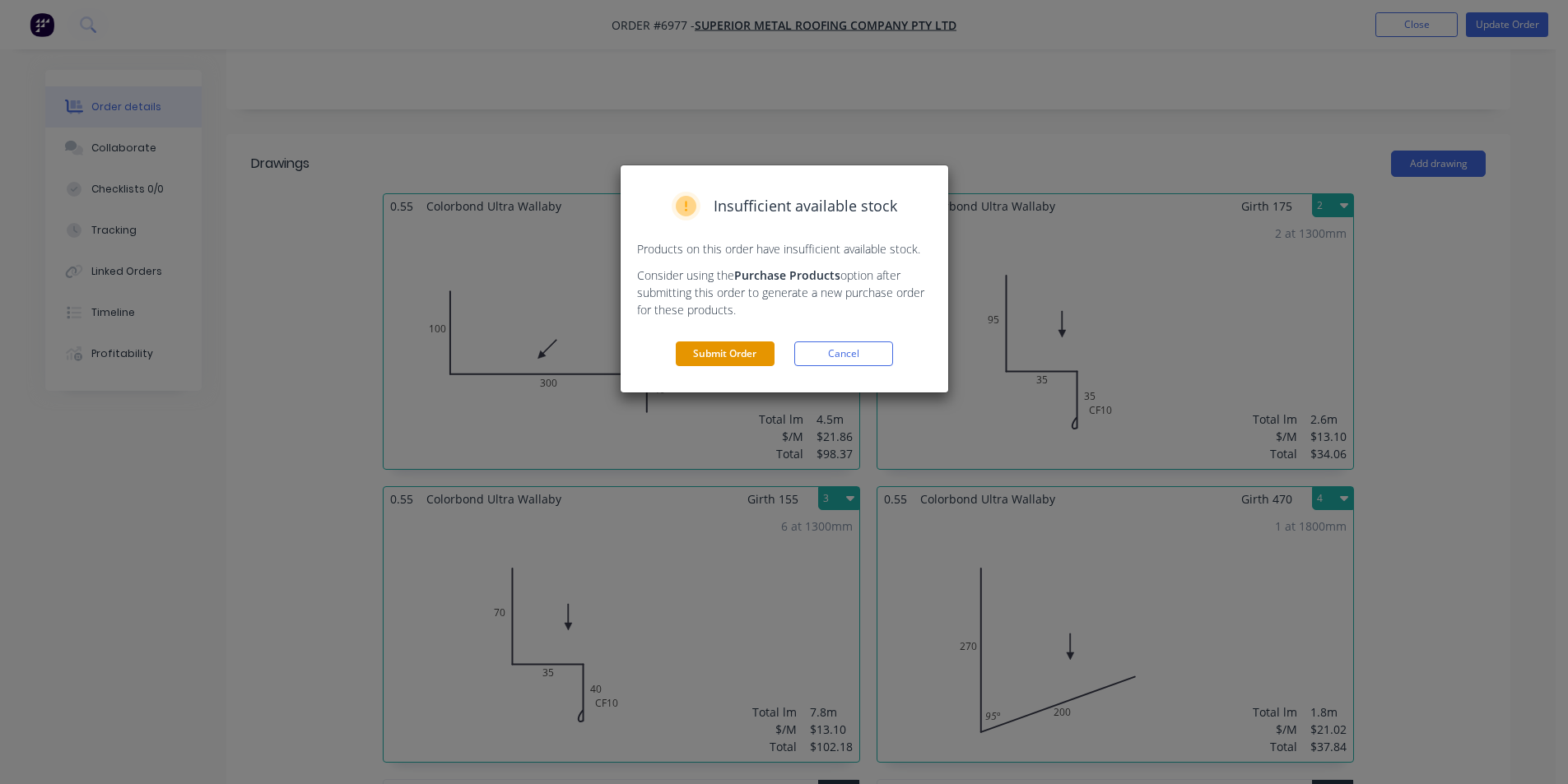
click at [746, 354] on button "Submit Order" at bounding box center [725, 353] width 99 height 24
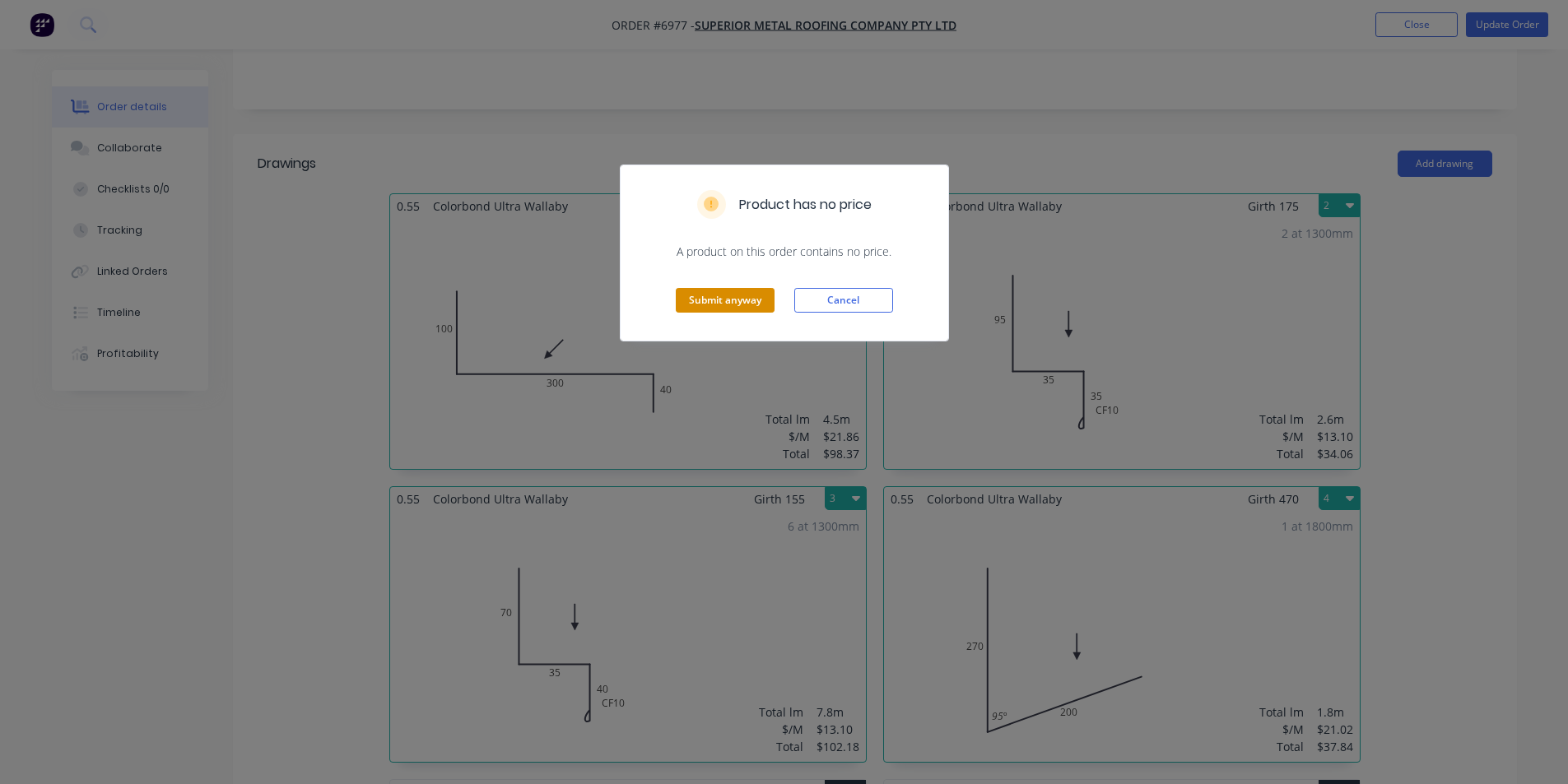
click at [747, 308] on button "Submit anyway" at bounding box center [725, 301] width 99 height 24
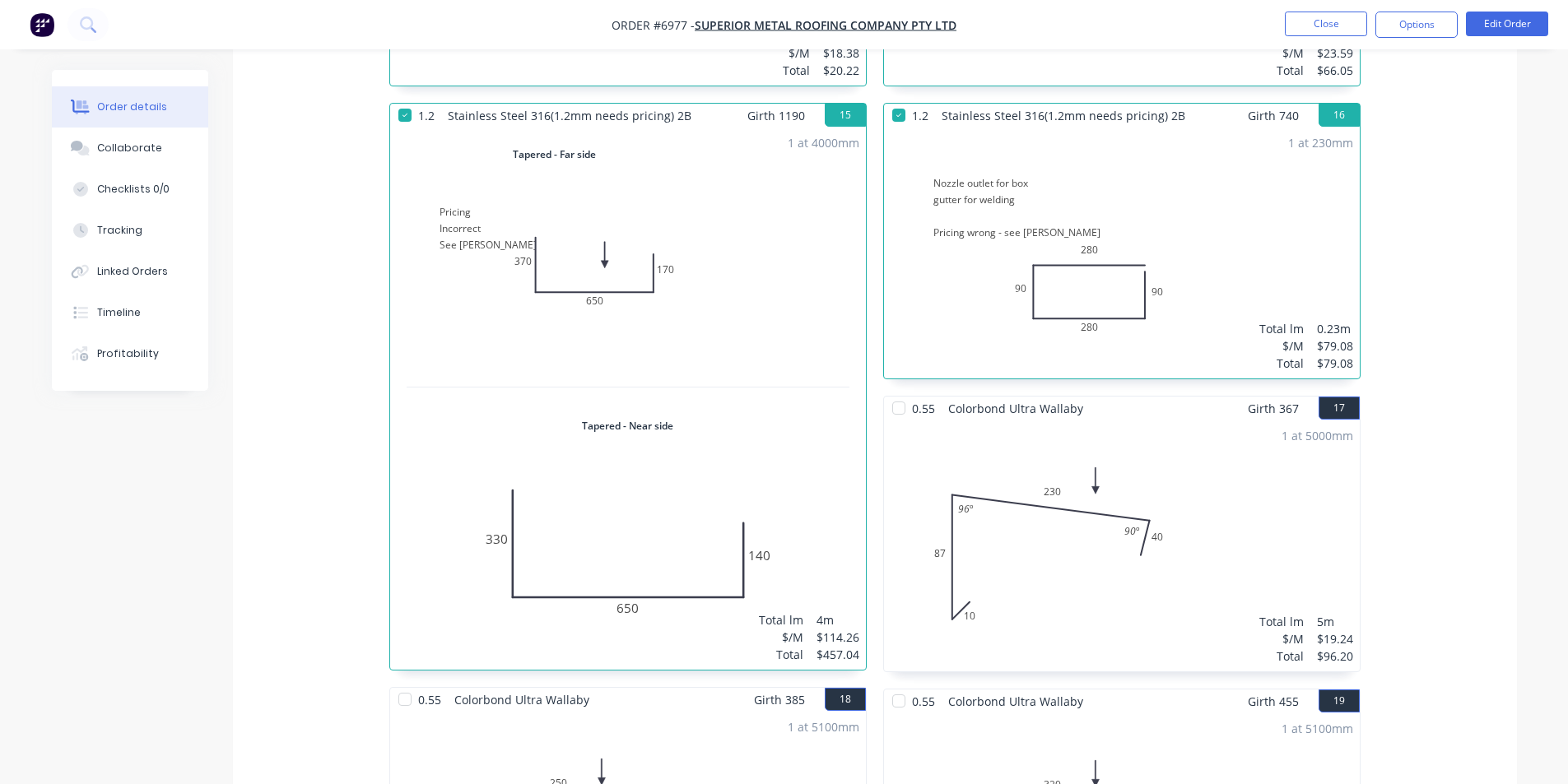
scroll to position [2426, 0]
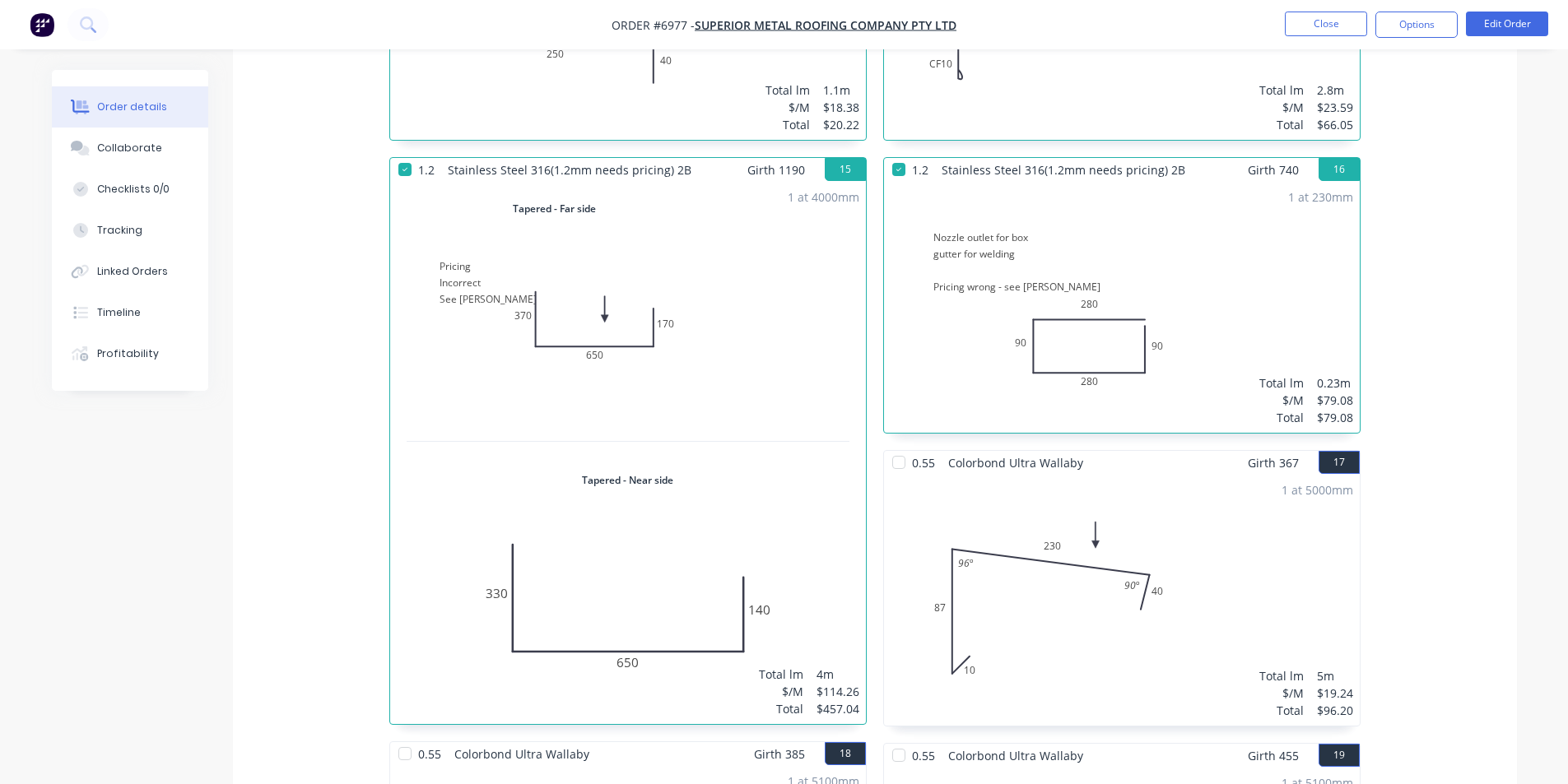
click at [1404, 43] on nav "Order #6977 - Superior Metal Roofing Company Pty Ltd Close Options Edit Order" at bounding box center [784, 24] width 1568 height 49
click at [1408, 31] on button "Options" at bounding box center [1415, 24] width 82 height 26
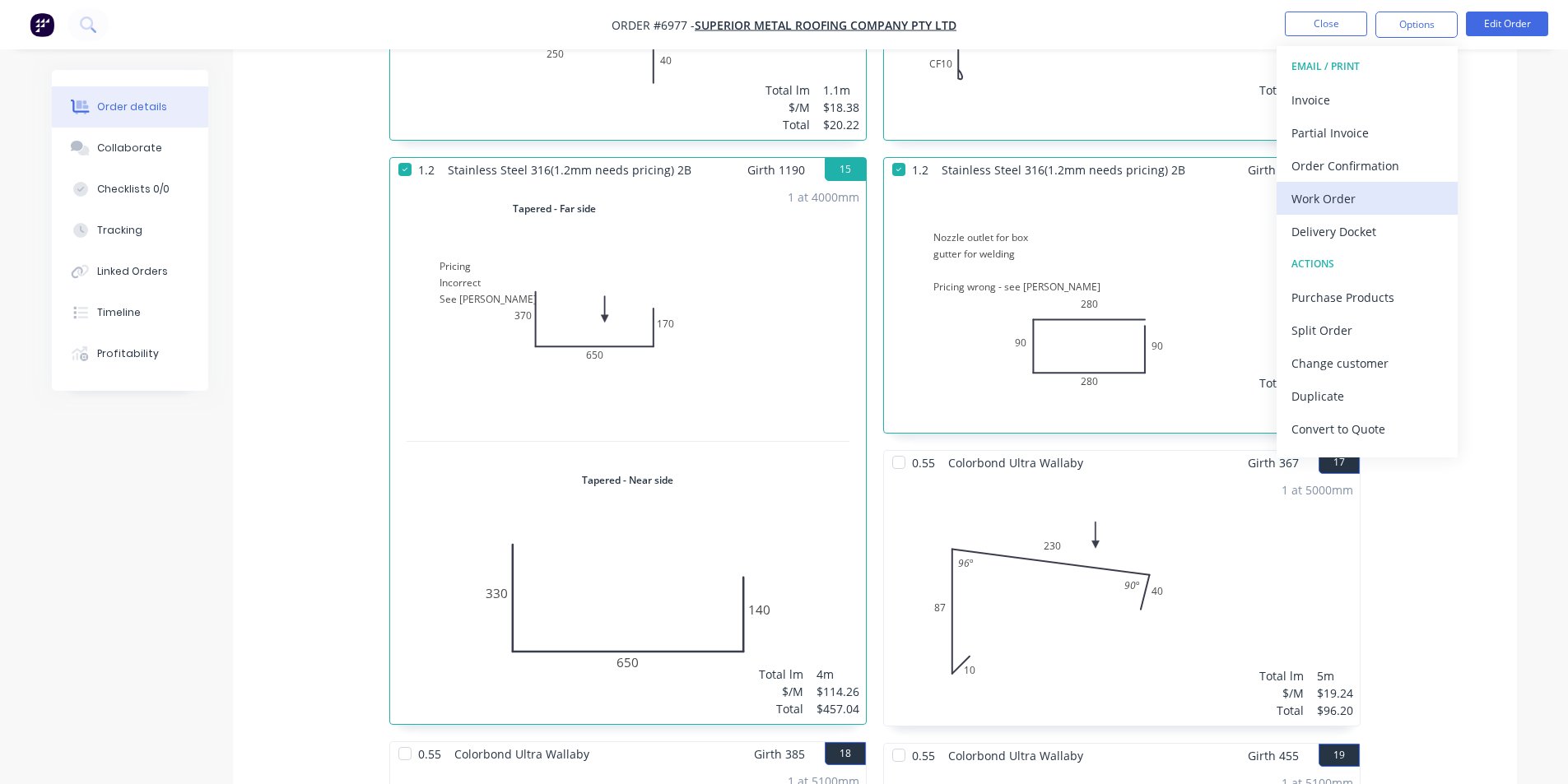
click at [1367, 211] on button "Work Order" at bounding box center [1367, 198] width 181 height 33
click at [1358, 195] on div "Custom" at bounding box center [1366, 198] width 152 height 24
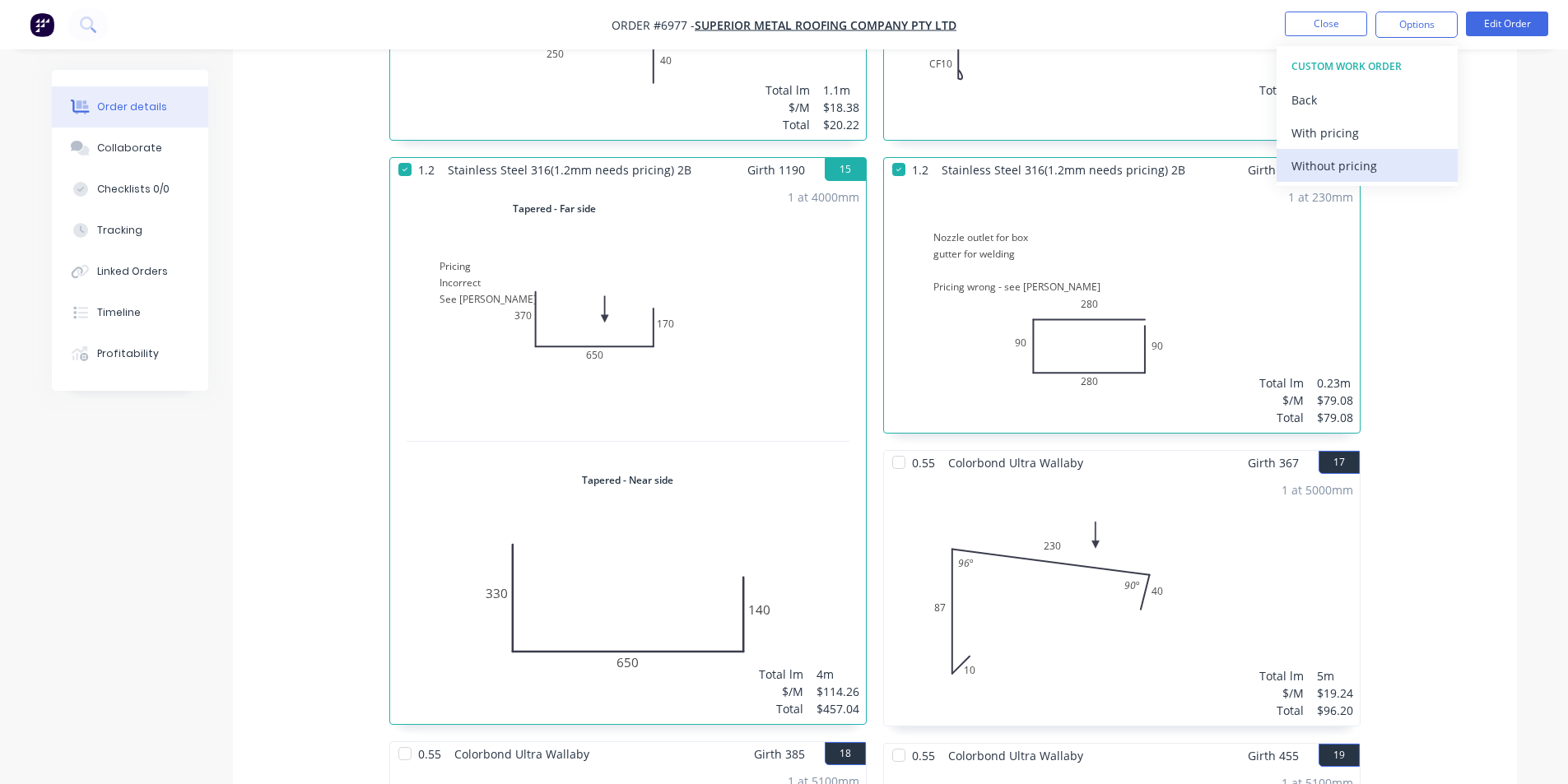
click at [1352, 168] on div "Without pricing" at bounding box center [1366, 165] width 152 height 24
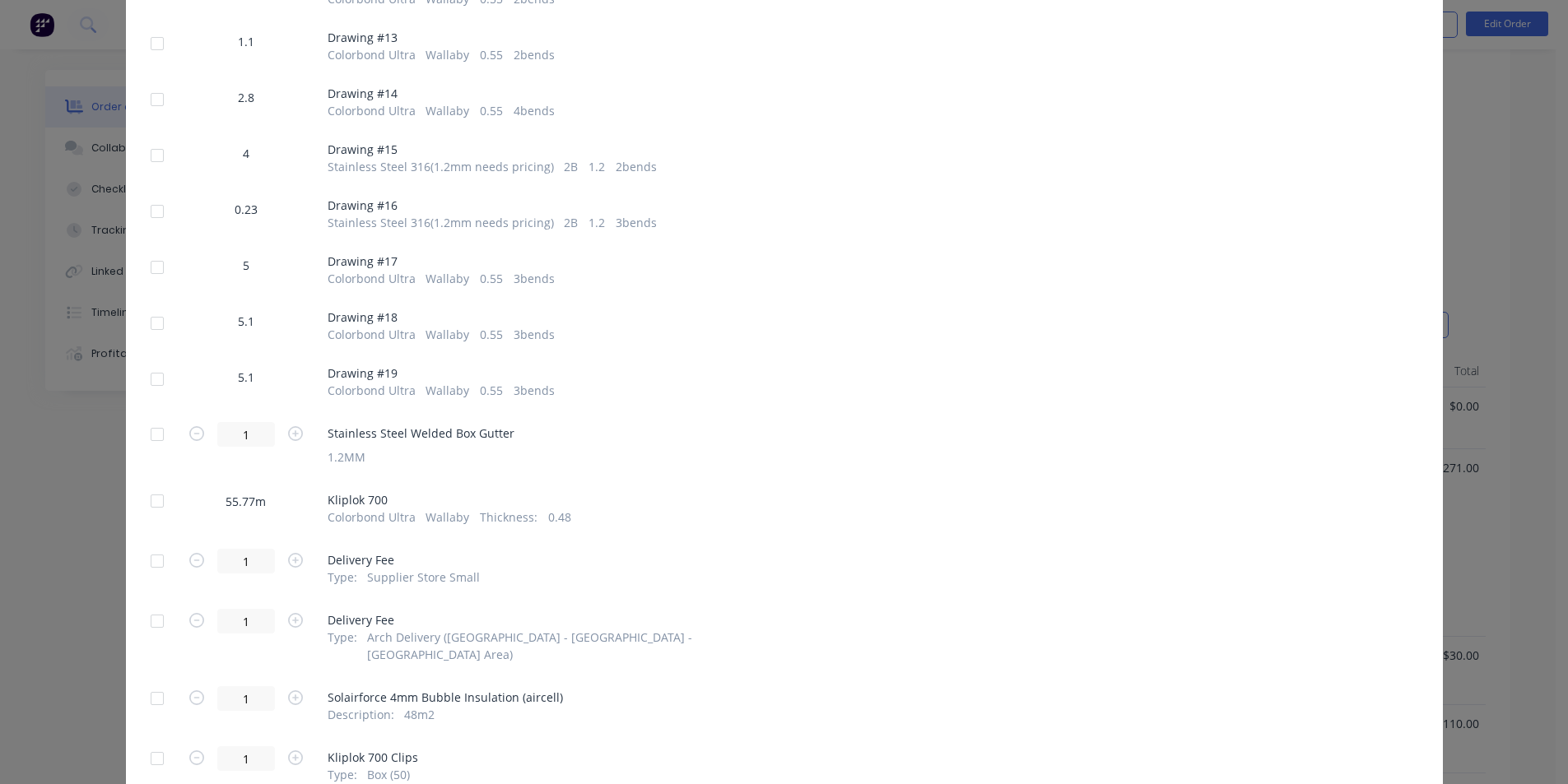
scroll to position [1152, 0]
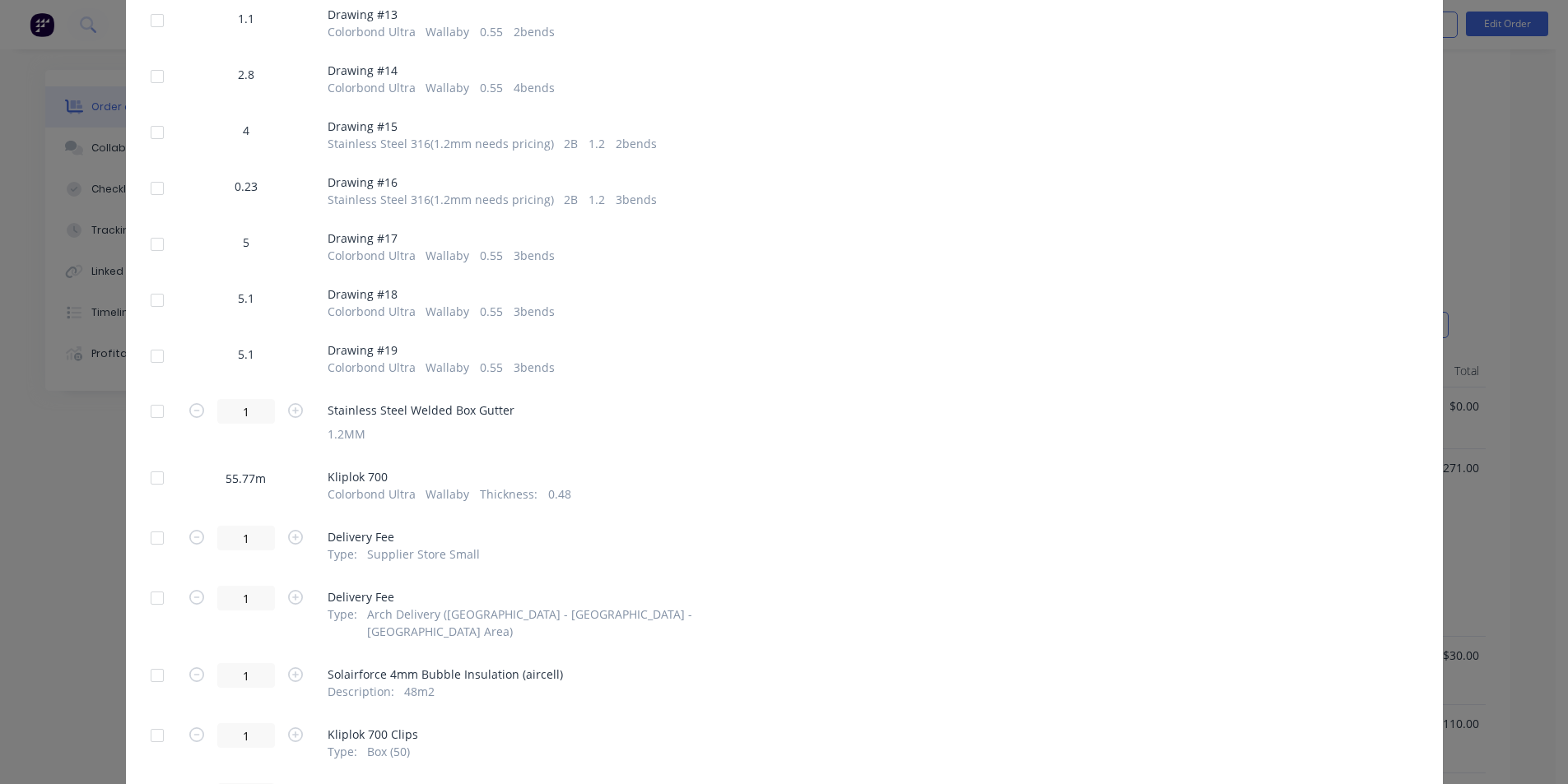
click at [150, 340] on div at bounding box center [156, 356] width 33 height 33
drag, startPoint x: 152, startPoint y: 285, endPoint x: 153, endPoint y: 252, distance: 33.0
click at [153, 285] on div at bounding box center [156, 300] width 33 height 33
click at [151, 228] on div at bounding box center [156, 244] width 33 height 33
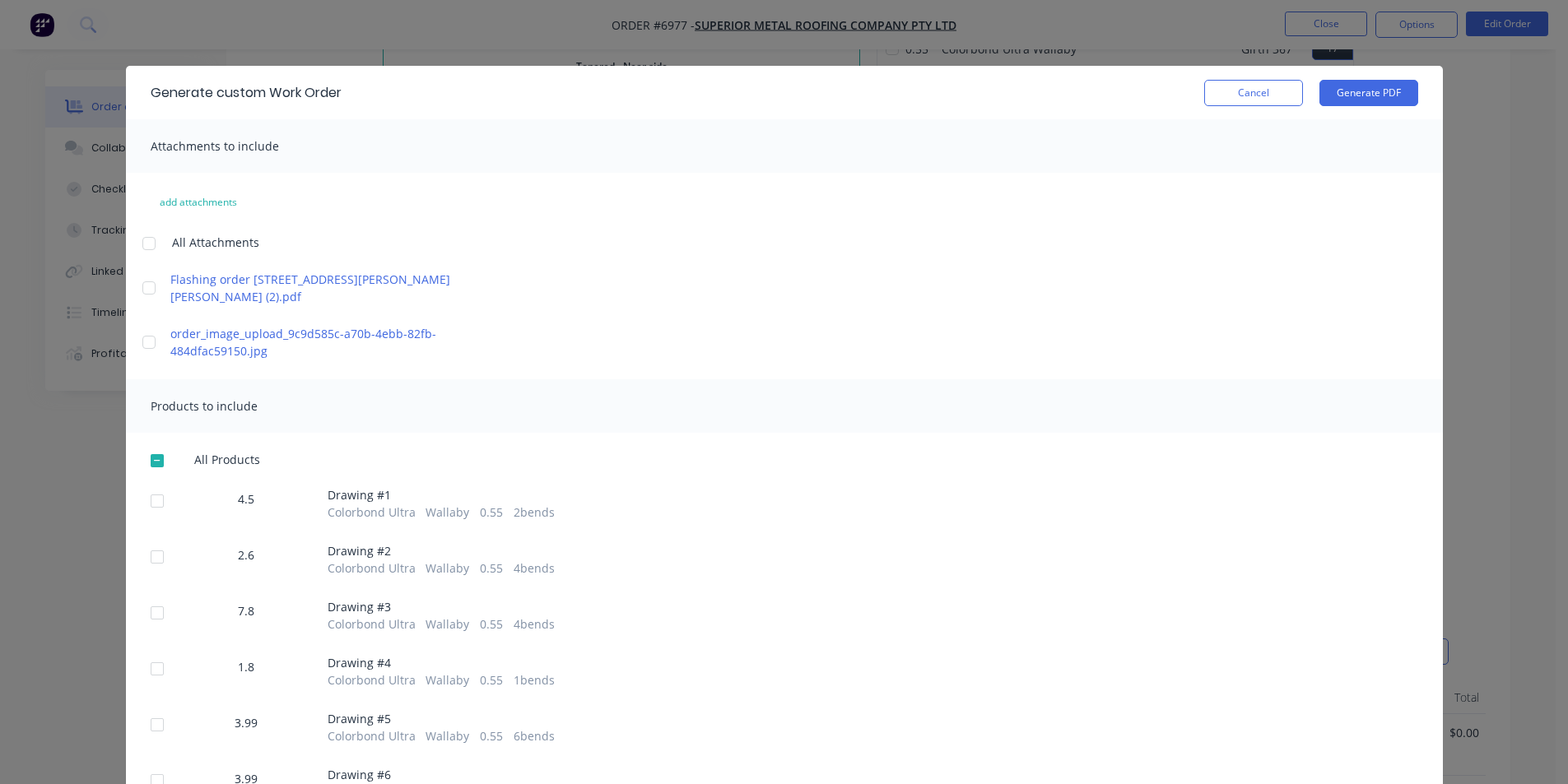
scroll to position [2756, 0]
click at [1356, 96] on button "Generate PDF" at bounding box center [1368, 93] width 99 height 26
click at [1289, 97] on button "Cancel" at bounding box center [1253, 93] width 99 height 26
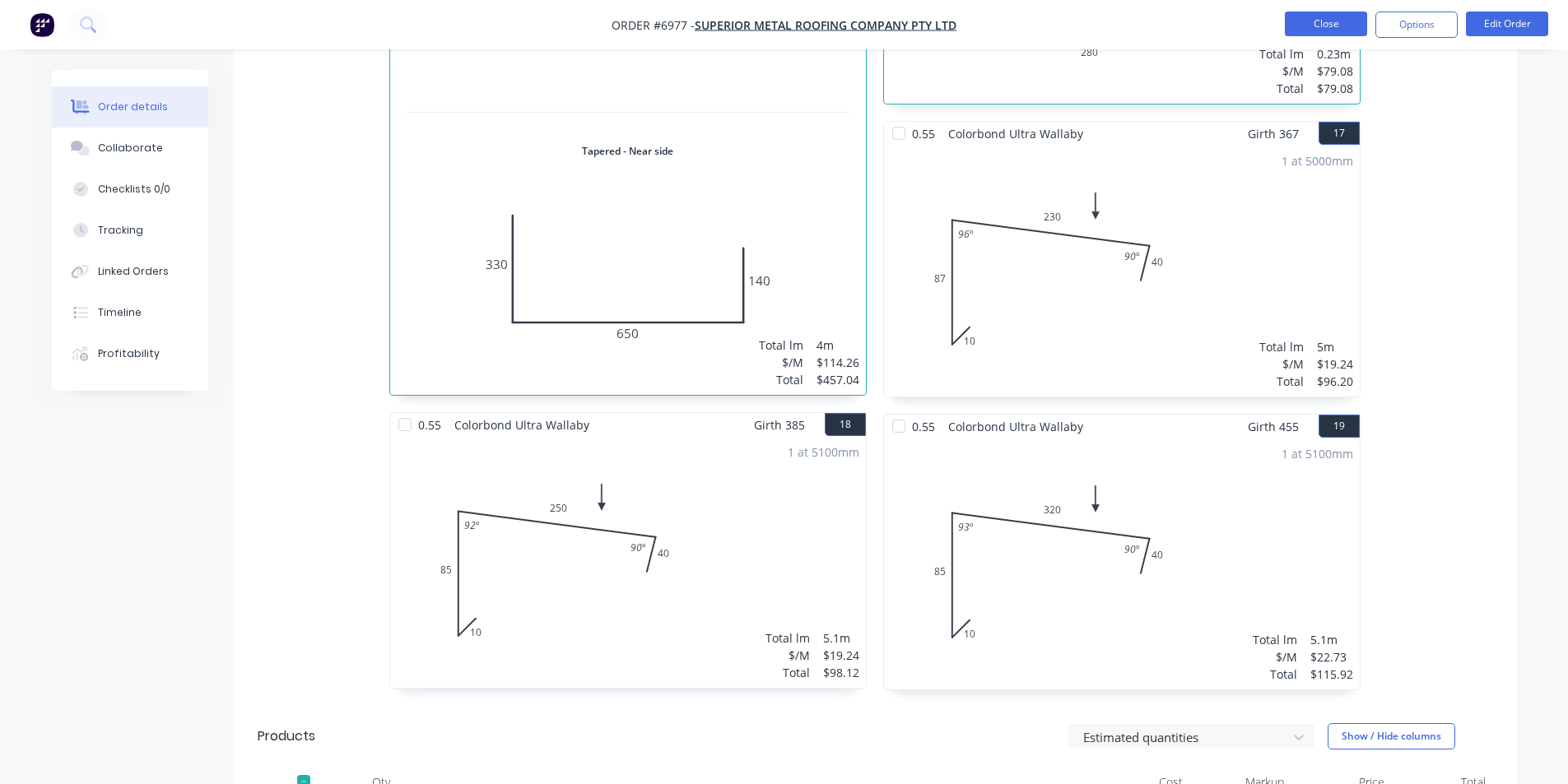
click at [1329, 13] on button "Close" at bounding box center [1325, 24] width 82 height 24
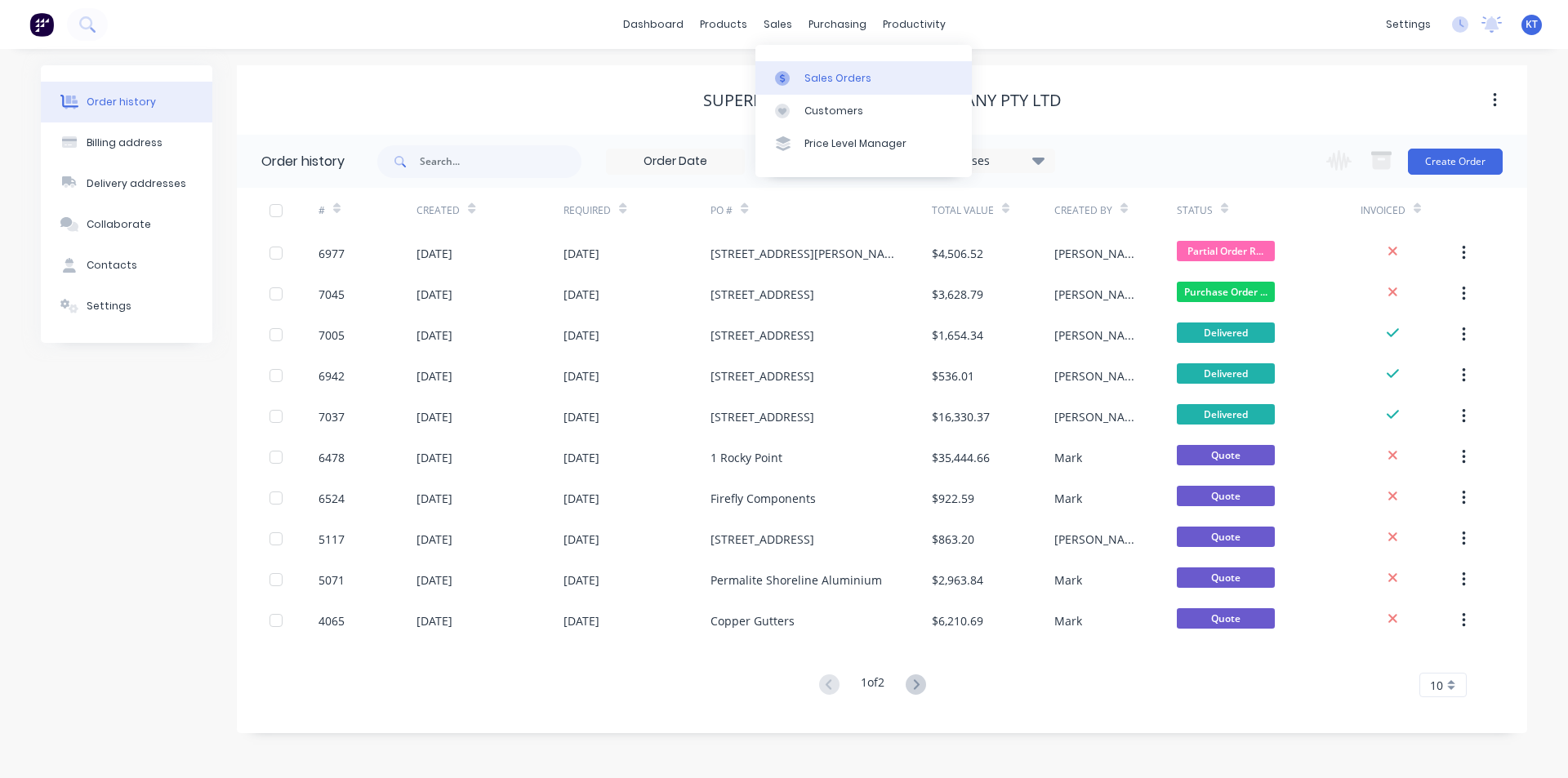
click at [847, 72] on div "Sales Orders" at bounding box center [838, 79] width 67 height 15
